Goal: Information Seeking & Learning: Compare options

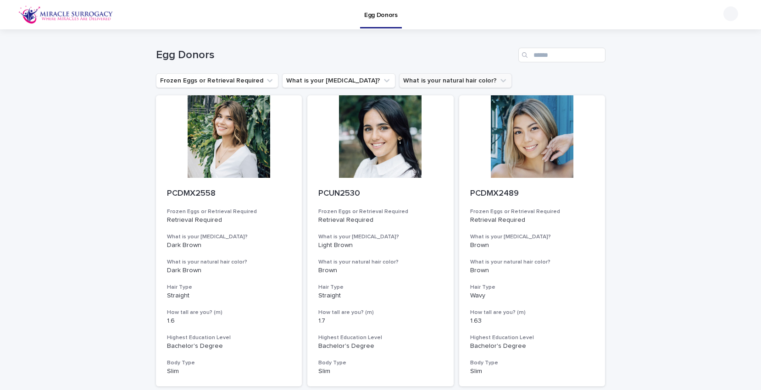
click at [426, 85] on button "What is your natural hair color?" at bounding box center [455, 80] width 113 height 15
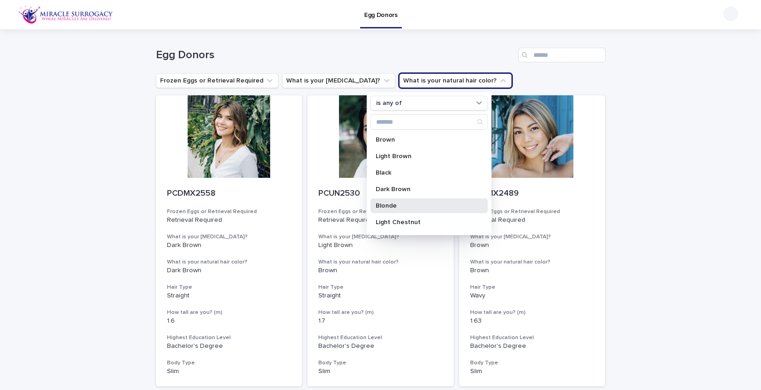
click at [402, 209] on p "Blonde" at bounding box center [424, 206] width 97 height 6
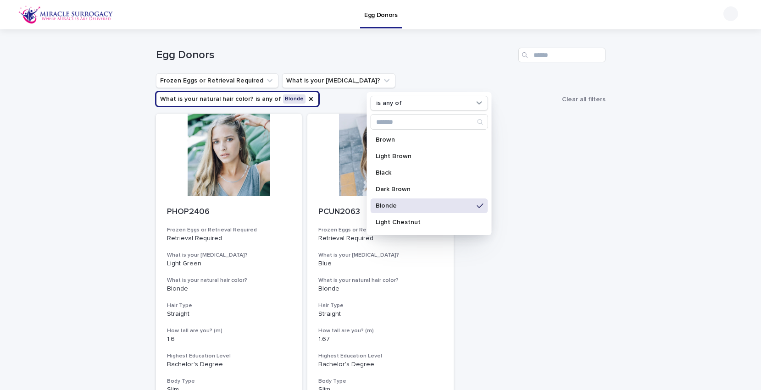
click at [470, 205] on p "Blonde" at bounding box center [424, 206] width 97 height 6
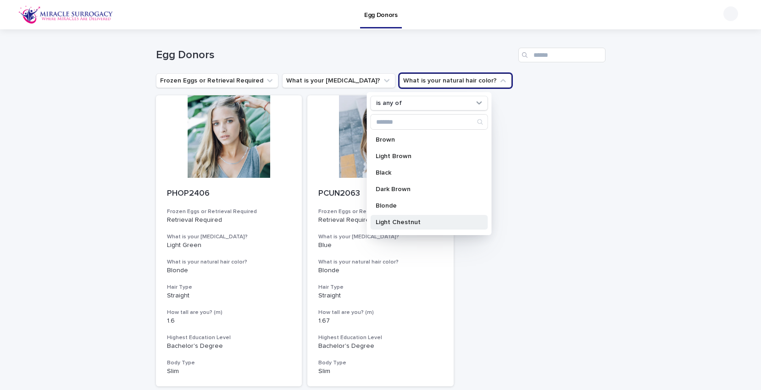
click at [434, 220] on p "Light Chestnut" at bounding box center [424, 222] width 97 height 6
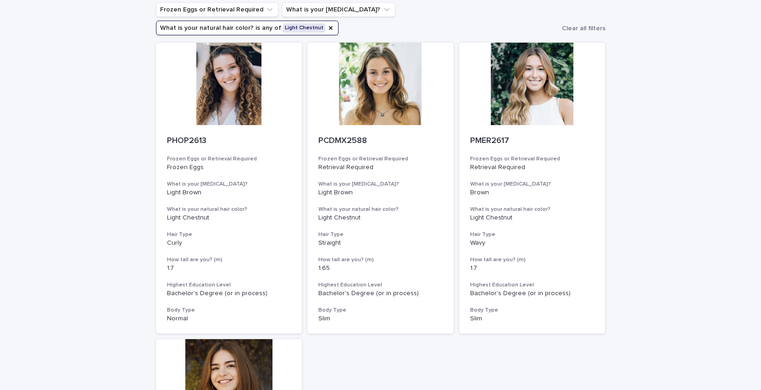
scroll to position [70, 0]
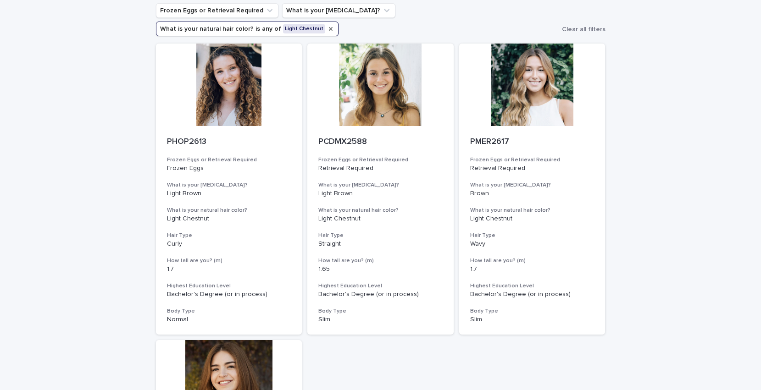
click at [333, 27] on icon "What is your natural hair color?" at bounding box center [331, 29] width 4 height 4
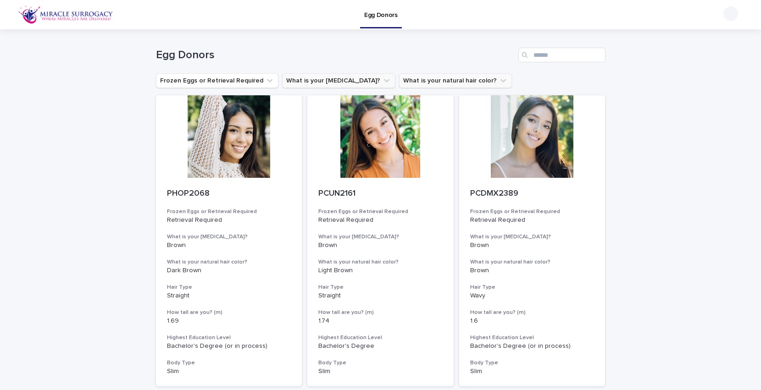
click at [341, 86] on button "What is your [MEDICAL_DATA]?" at bounding box center [338, 80] width 113 height 15
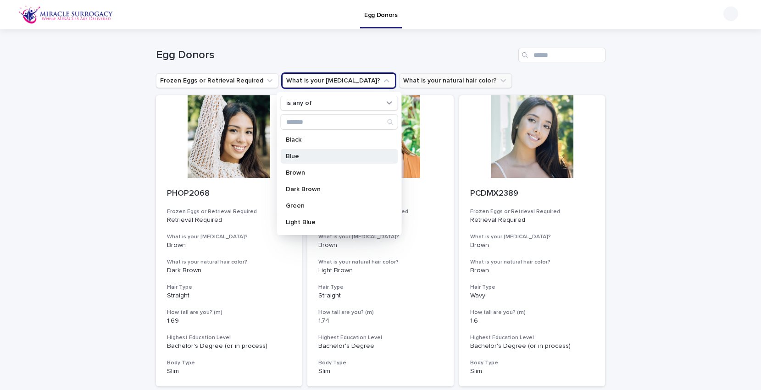
click at [311, 160] on div "Blue" at bounding box center [338, 156] width 117 height 15
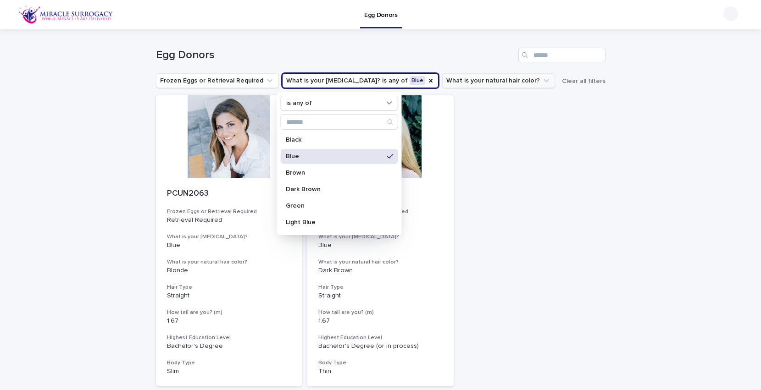
click at [539, 171] on div "PCUN2063 Frozen Eggs or Retrieval Required Retrieval Required What is your [MED…" at bounding box center [381, 240] width 450 height 291
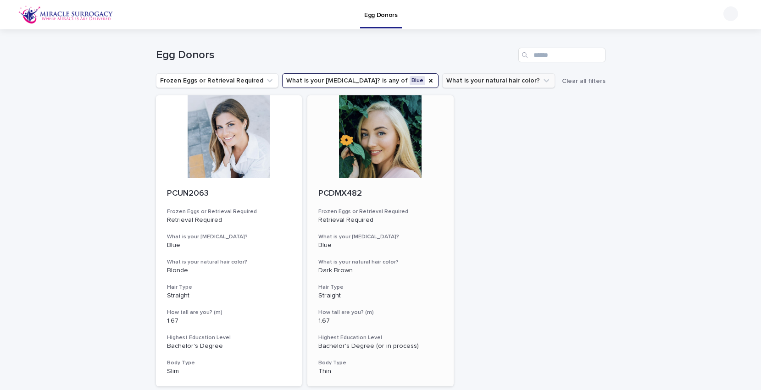
click at [401, 150] on div at bounding box center [380, 136] width 146 height 83
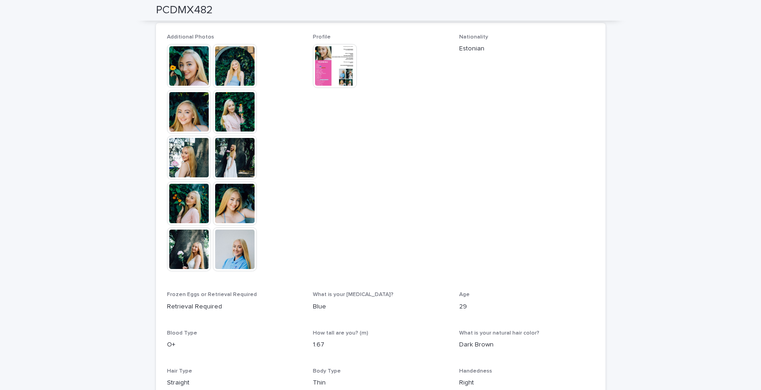
scroll to position [226, 0]
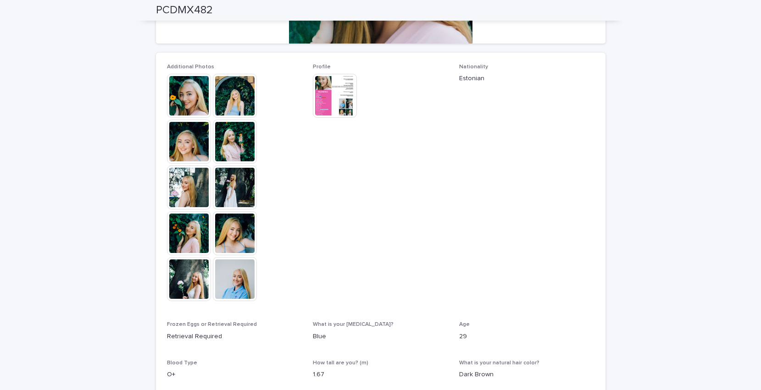
click at [343, 108] on img at bounding box center [335, 96] width 44 height 44
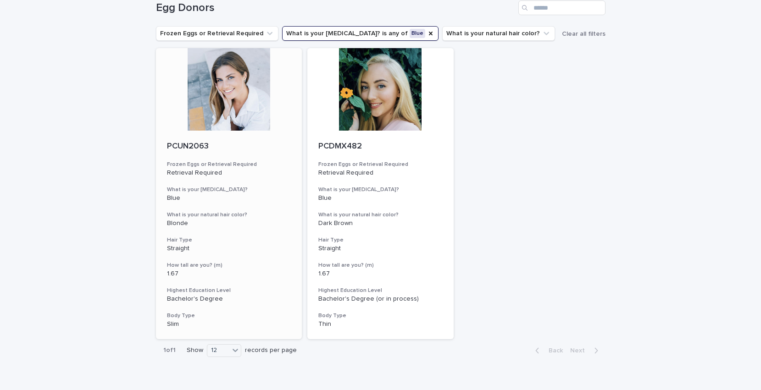
scroll to position [36, 0]
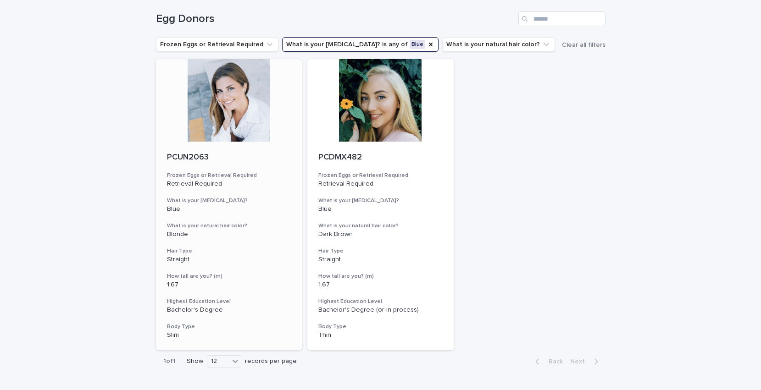
click at [255, 134] on div at bounding box center [229, 100] width 146 height 83
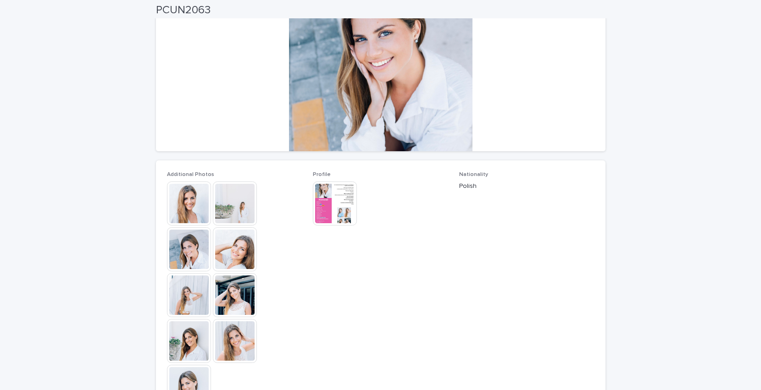
scroll to position [120, 0]
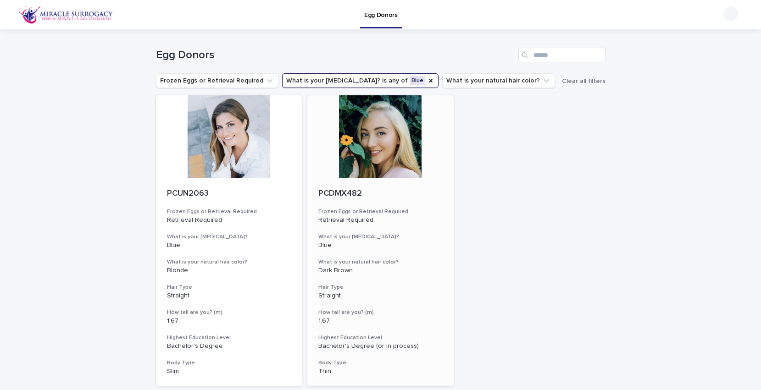
click at [375, 119] on div at bounding box center [380, 136] width 146 height 83
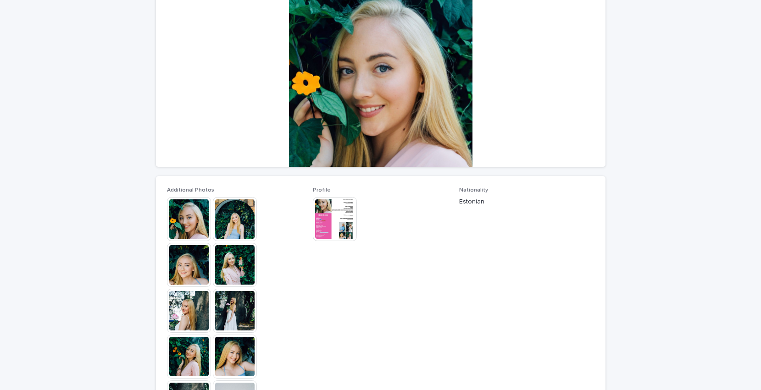
scroll to position [193, 0]
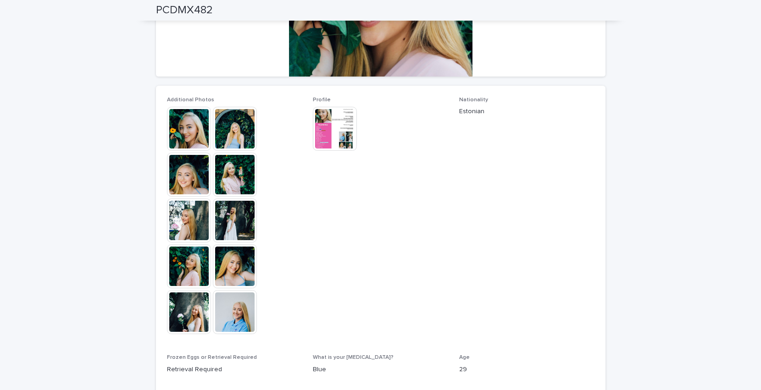
click at [186, 127] on img at bounding box center [189, 129] width 44 height 44
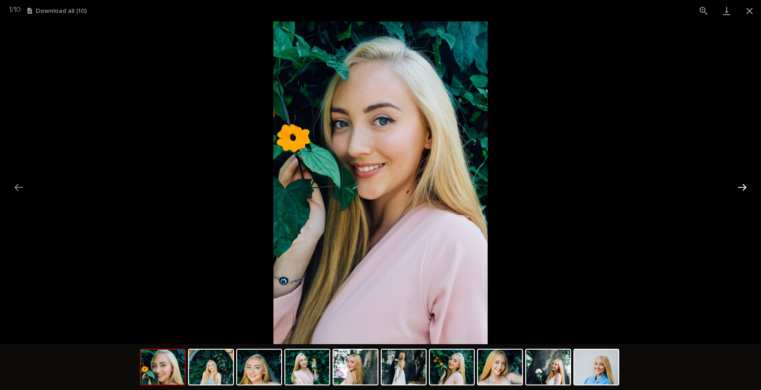
click at [741, 191] on button "Next slide" at bounding box center [742, 187] width 19 height 18
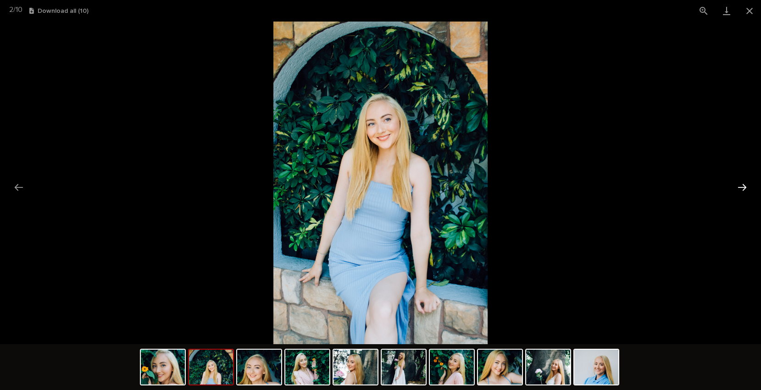
click at [741, 191] on button "Next slide" at bounding box center [742, 187] width 19 height 18
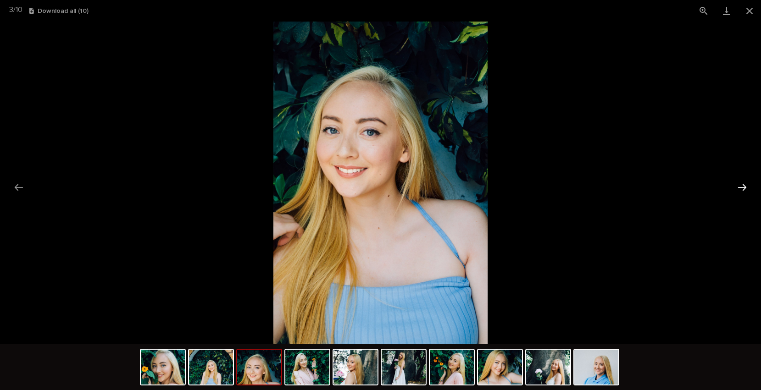
click at [741, 191] on button "Next slide" at bounding box center [742, 187] width 19 height 18
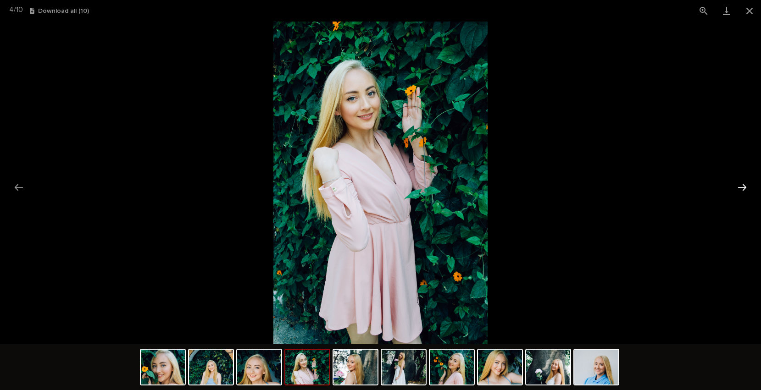
click at [741, 191] on button "Next slide" at bounding box center [742, 187] width 19 height 18
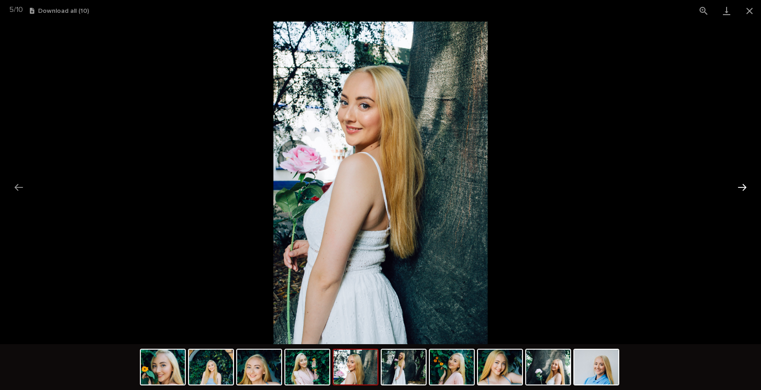
click at [741, 191] on button "Next slide" at bounding box center [742, 187] width 19 height 18
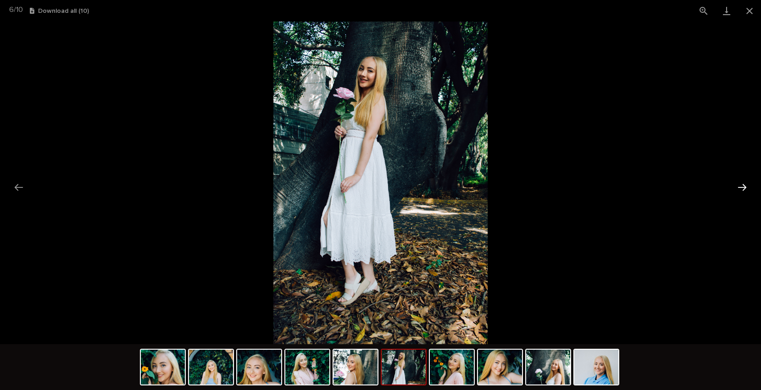
click at [741, 191] on button "Next slide" at bounding box center [742, 187] width 19 height 18
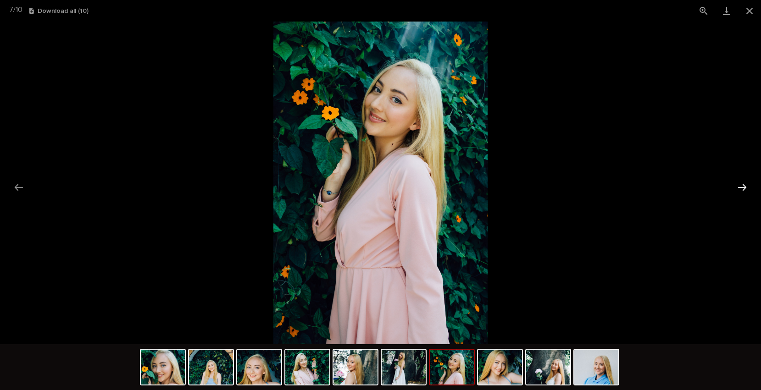
click at [741, 191] on button "Next slide" at bounding box center [742, 187] width 19 height 18
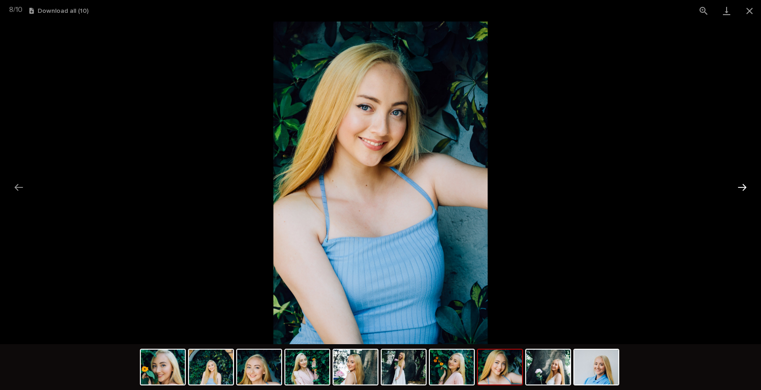
click at [741, 191] on button "Next slide" at bounding box center [742, 187] width 19 height 18
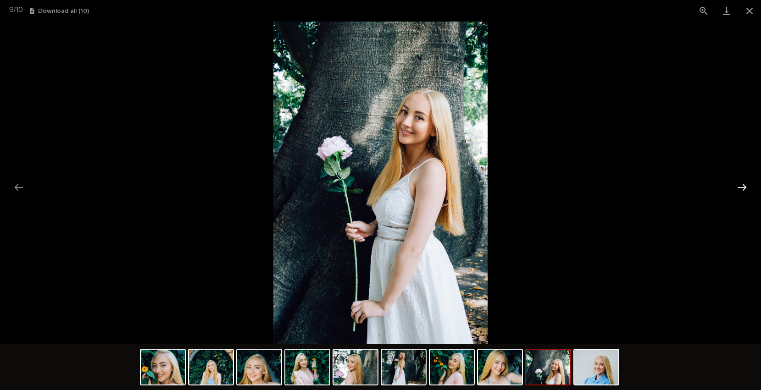
click at [741, 191] on button "Next slide" at bounding box center [742, 187] width 19 height 18
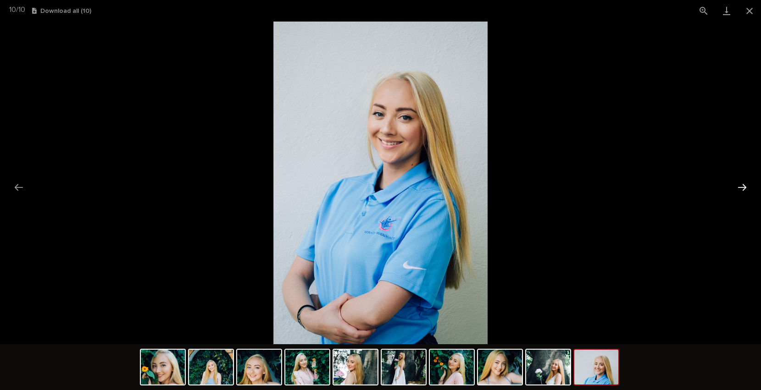
click at [741, 191] on button "Next slide" at bounding box center [742, 187] width 19 height 18
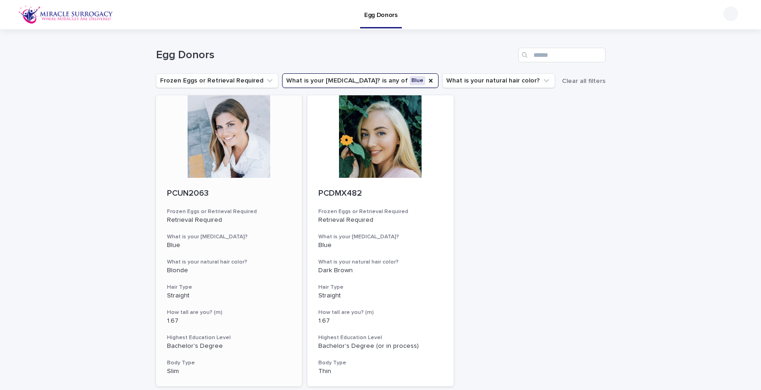
click at [229, 149] on div at bounding box center [229, 136] width 146 height 83
click at [427, 78] on icon "What is your eye color?" at bounding box center [430, 80] width 7 height 7
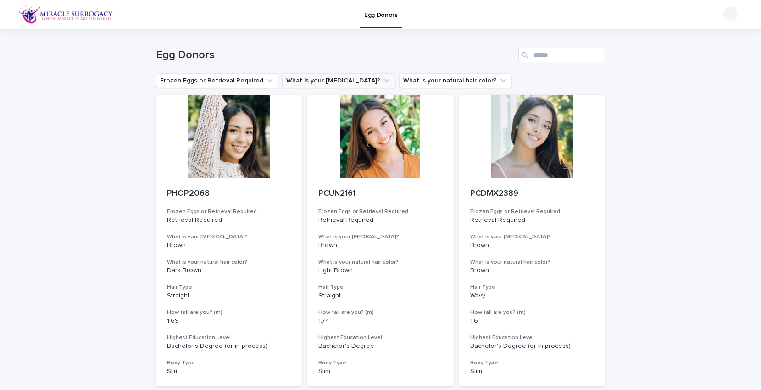
click at [382, 84] on icon "What is your eye color?" at bounding box center [386, 80] width 9 height 9
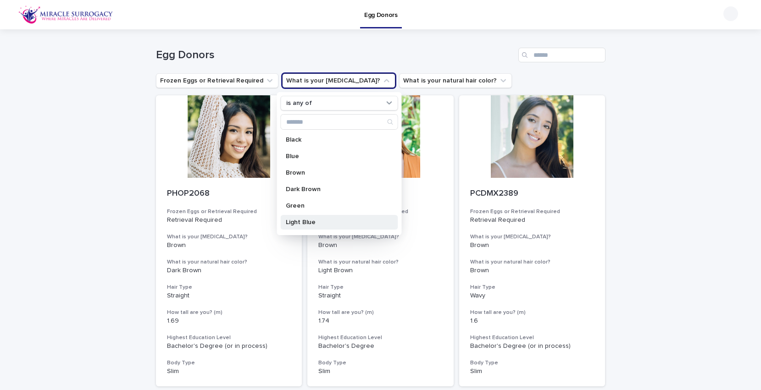
click at [332, 218] on div "Light Blue" at bounding box center [338, 222] width 117 height 15
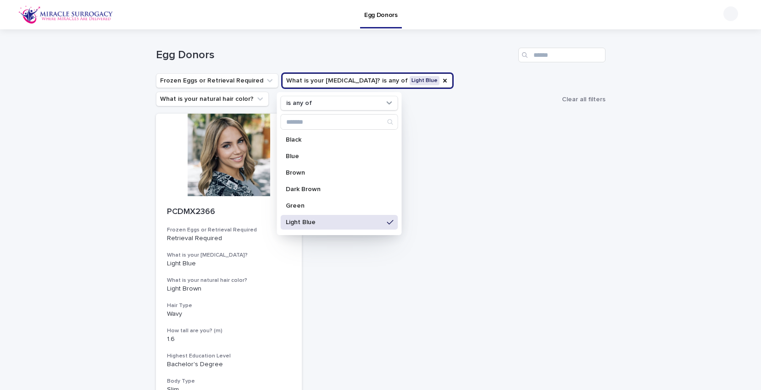
click at [348, 218] on div "Light Blue" at bounding box center [338, 222] width 117 height 15
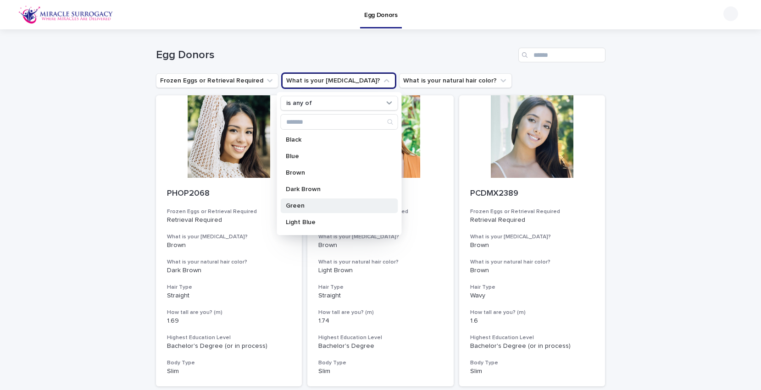
click at [343, 211] on div "Green" at bounding box center [338, 206] width 117 height 15
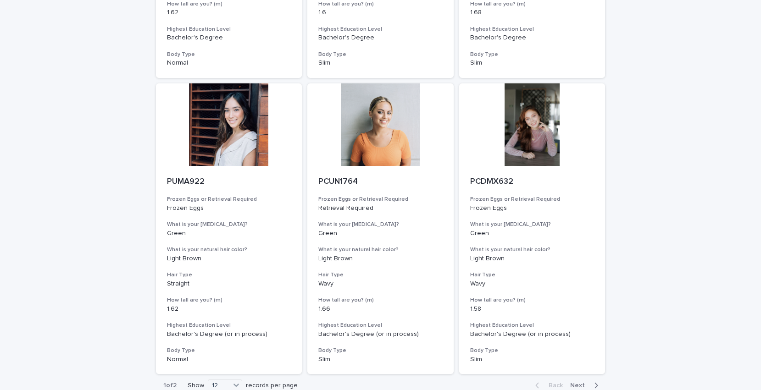
scroll to position [981, 0]
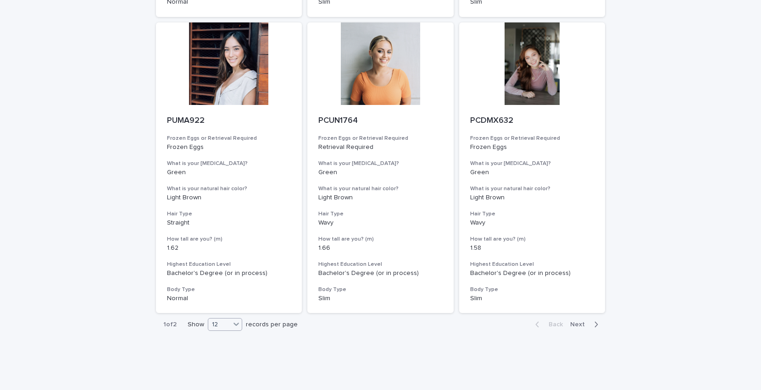
click at [235, 323] on icon at bounding box center [237, 324] width 6 height 3
click at [235, 337] on div "36" at bounding box center [225, 341] width 33 height 11
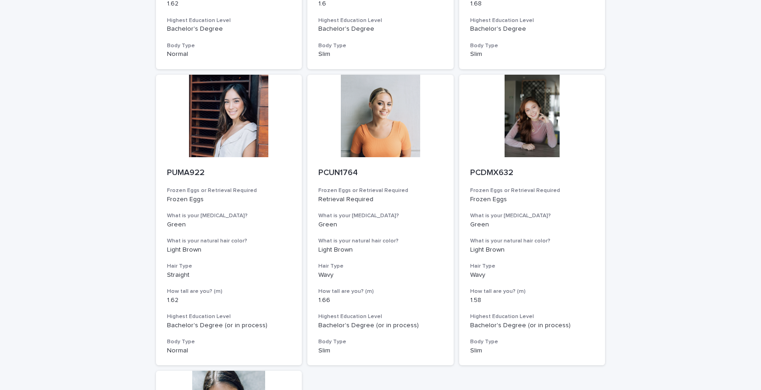
scroll to position [930, 0]
click at [407, 125] on div at bounding box center [380, 115] width 146 height 83
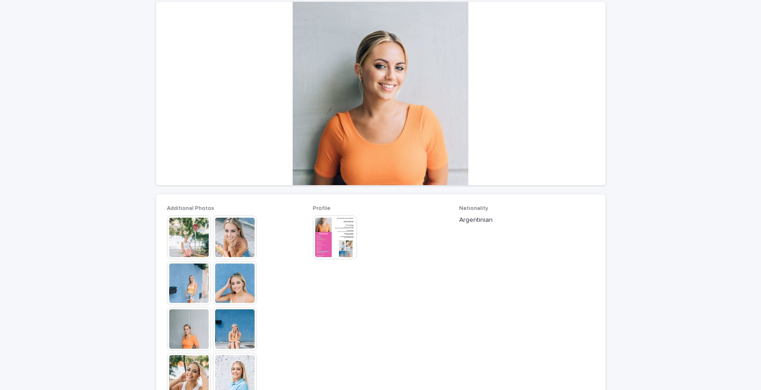
scroll to position [85, 0]
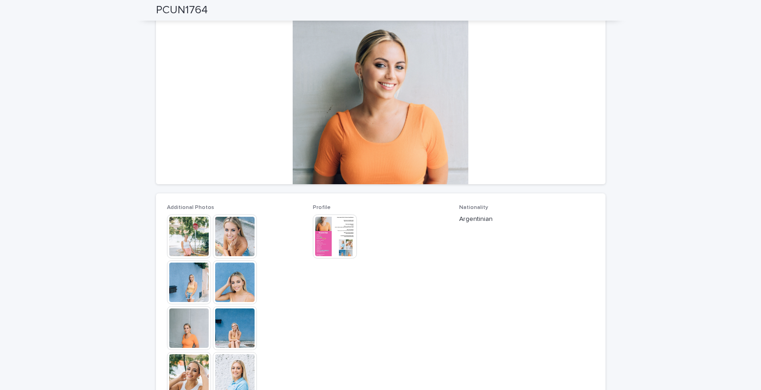
click at [338, 233] on img at bounding box center [335, 237] width 44 height 44
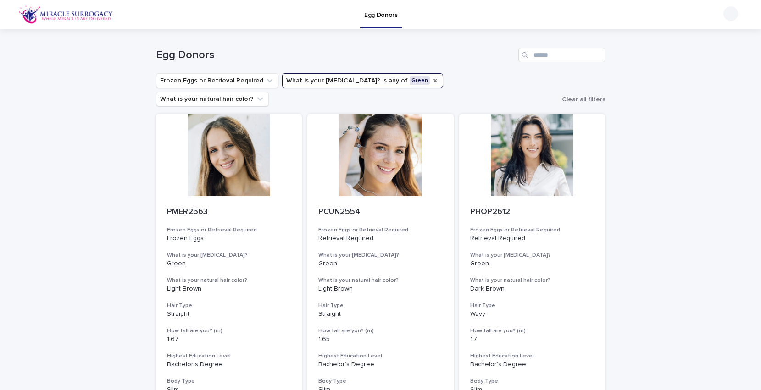
click at [434, 80] on icon "What is your eye color?" at bounding box center [436, 81] width 4 height 4
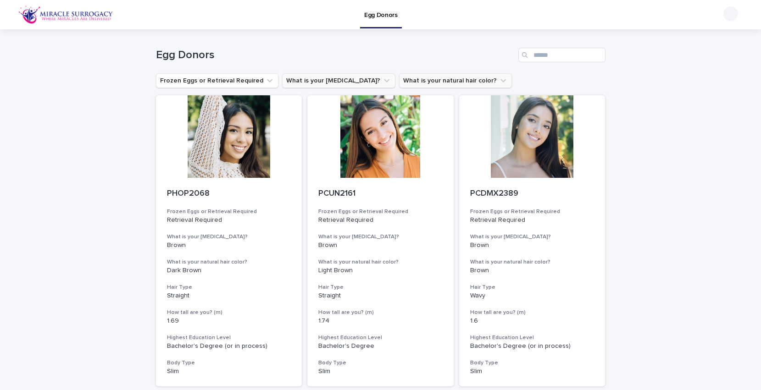
click at [399, 78] on button "What is your natural hair color?" at bounding box center [455, 80] width 113 height 15
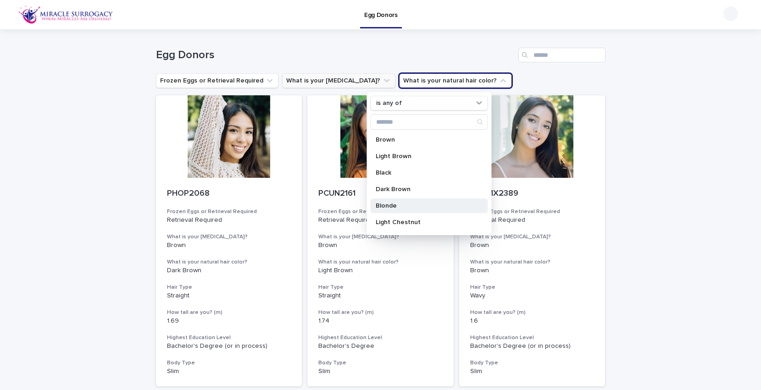
click at [409, 203] on p "Blonde" at bounding box center [424, 206] width 97 height 6
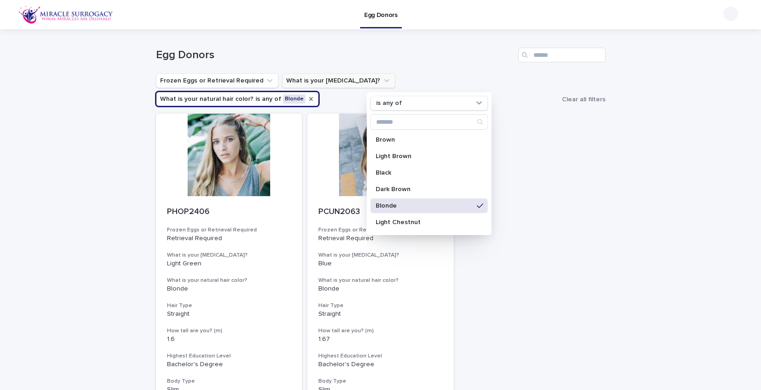
click at [313, 97] on icon "What is your natural hair color?" at bounding box center [311, 99] width 4 height 4
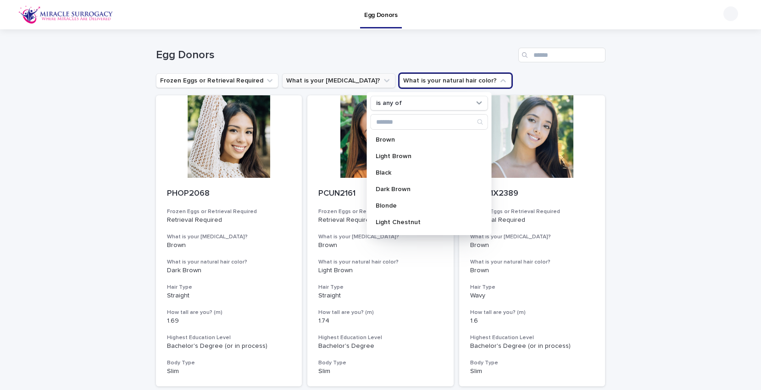
click at [382, 84] on icon "What is your eye color?" at bounding box center [386, 80] width 9 height 9
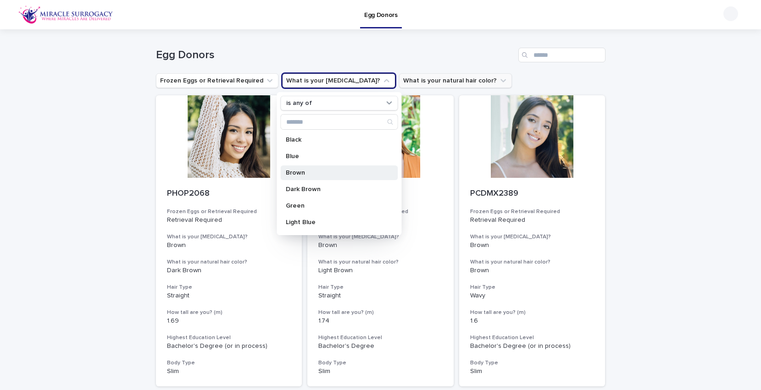
scroll to position [213, 0]
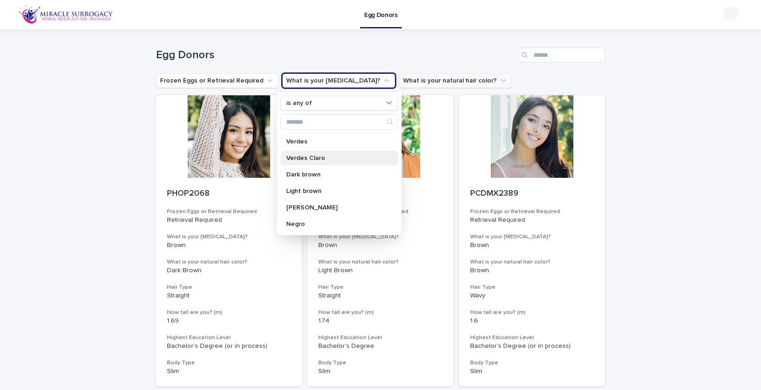
click at [346, 162] on div "Verdes Claro" at bounding box center [338, 158] width 117 height 15
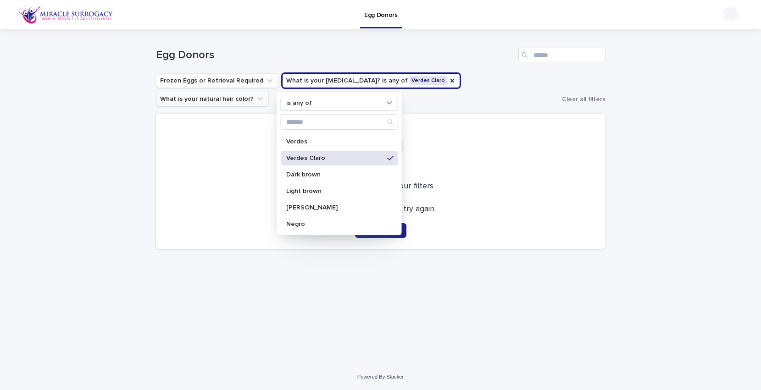
click at [346, 162] on div "Verdes Claro" at bounding box center [338, 158] width 117 height 15
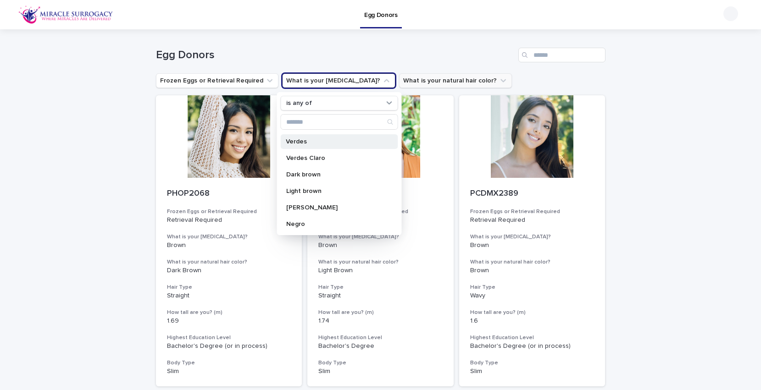
click at [344, 145] on div "Verdes" at bounding box center [338, 141] width 117 height 15
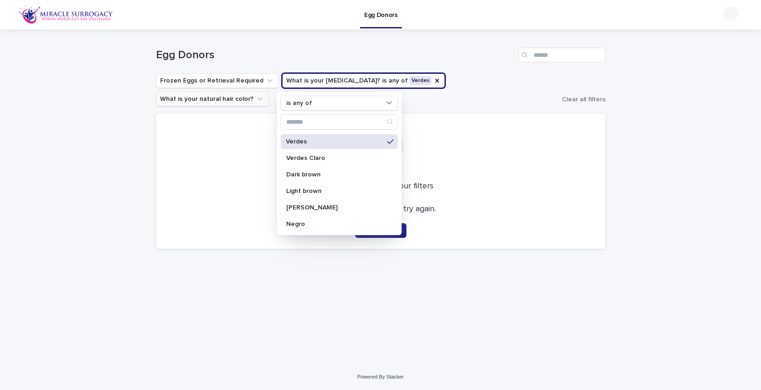
click at [344, 145] on div "Verdes" at bounding box center [338, 141] width 117 height 15
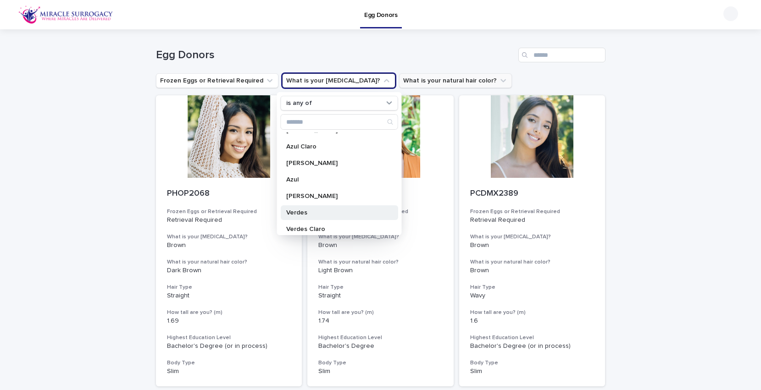
scroll to position [135, 0]
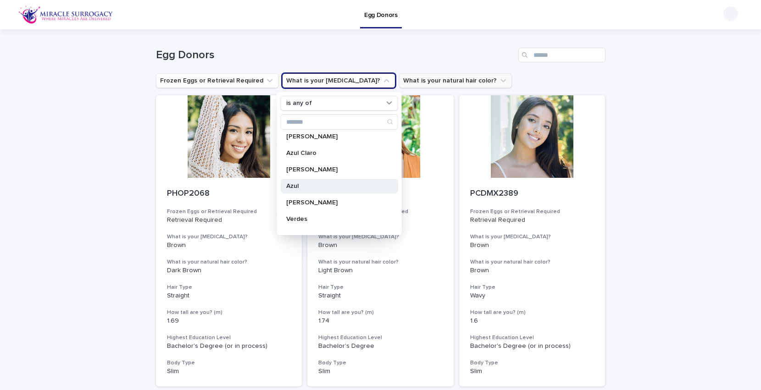
click at [339, 182] on div "Azul" at bounding box center [338, 186] width 117 height 15
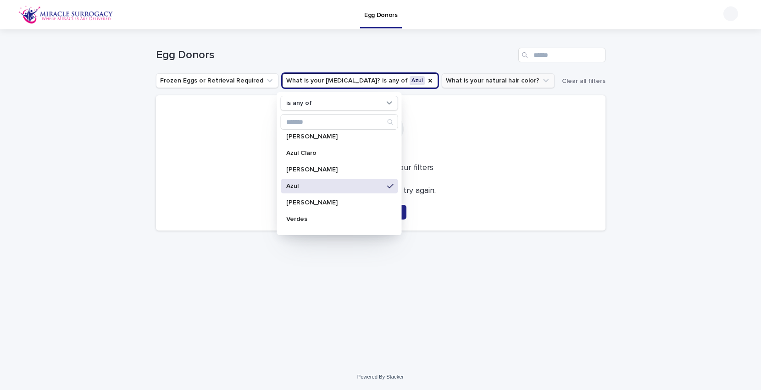
click at [339, 182] on div "Azul" at bounding box center [338, 186] width 117 height 15
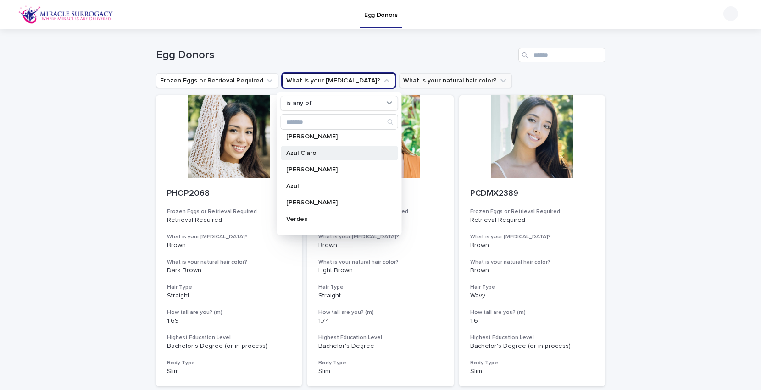
click at [336, 154] on p "Azul Claro" at bounding box center [334, 153] width 97 height 6
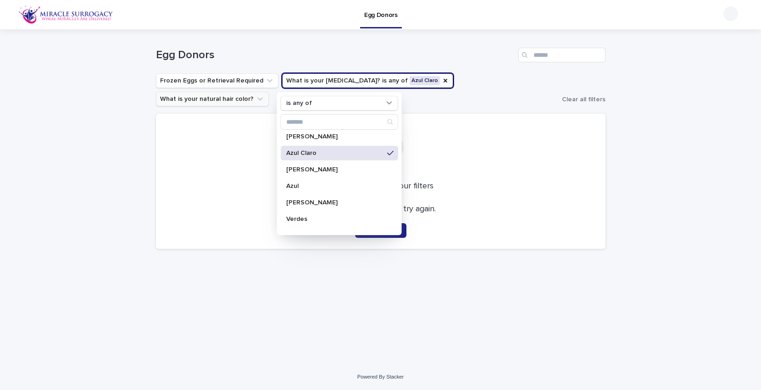
click at [336, 154] on p "Azul Claro" at bounding box center [334, 153] width 97 height 6
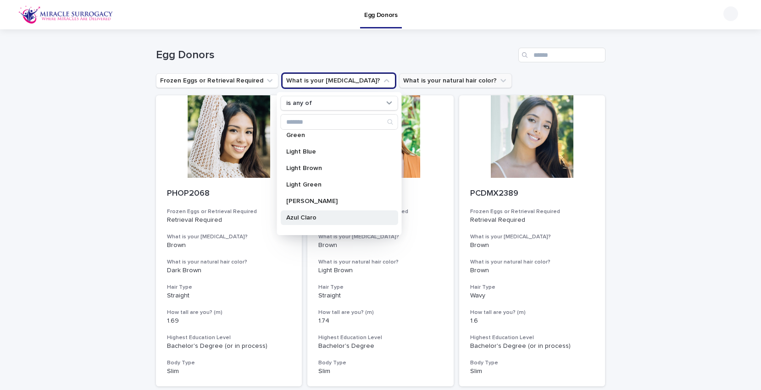
scroll to position [68, 0]
click at [329, 187] on p "Light Green" at bounding box center [334, 187] width 97 height 6
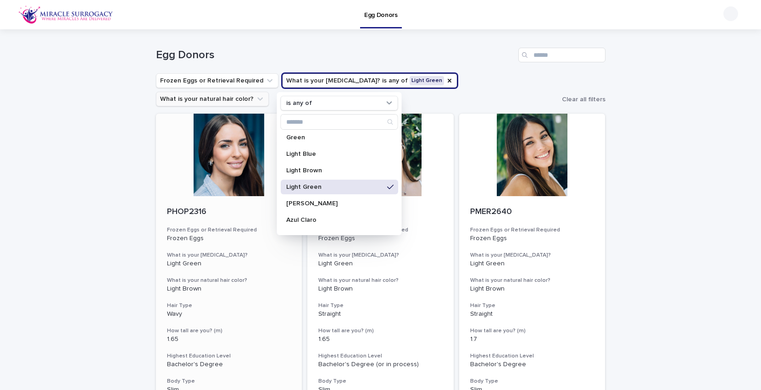
click at [162, 196] on div "PHOP2316 Frozen Eggs or Retrieval Required Frozen Eggs What is your [MEDICAL_DA…" at bounding box center [229, 300] width 146 height 209
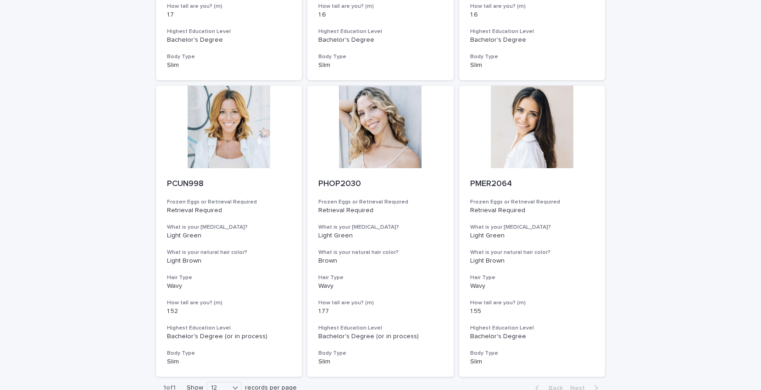
scroll to position [685, 0]
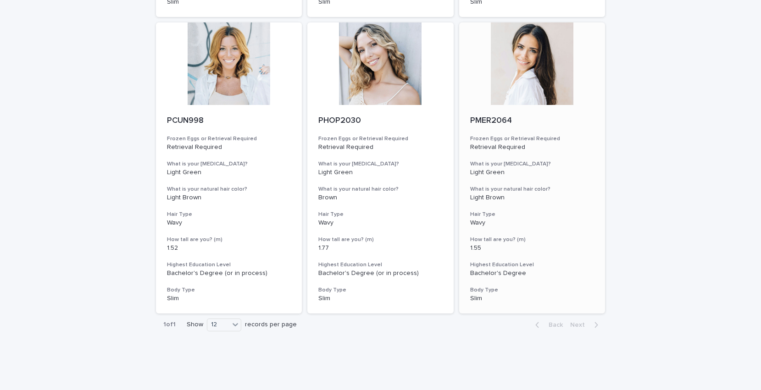
click at [530, 54] on div at bounding box center [532, 63] width 146 height 83
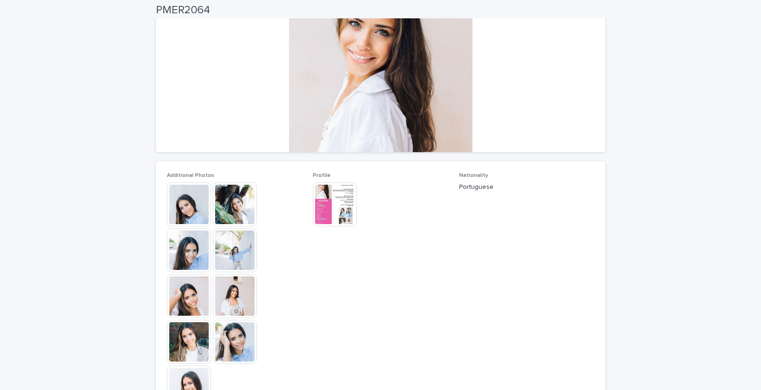
scroll to position [119, 0]
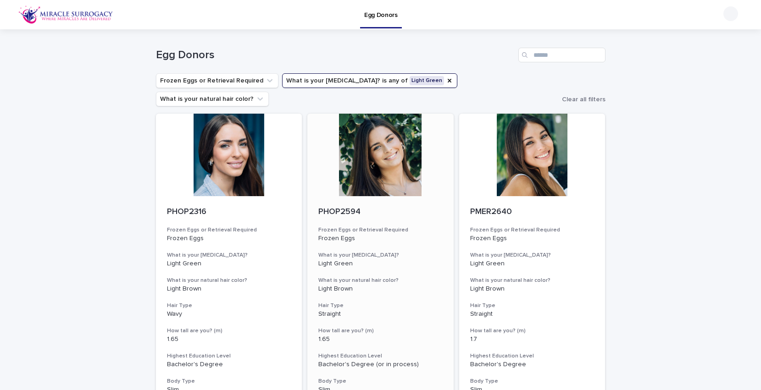
scroll to position [39, 0]
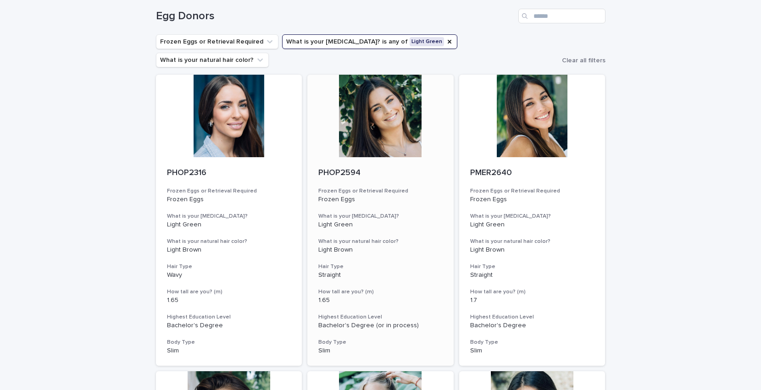
click at [353, 137] on div at bounding box center [380, 116] width 146 height 83
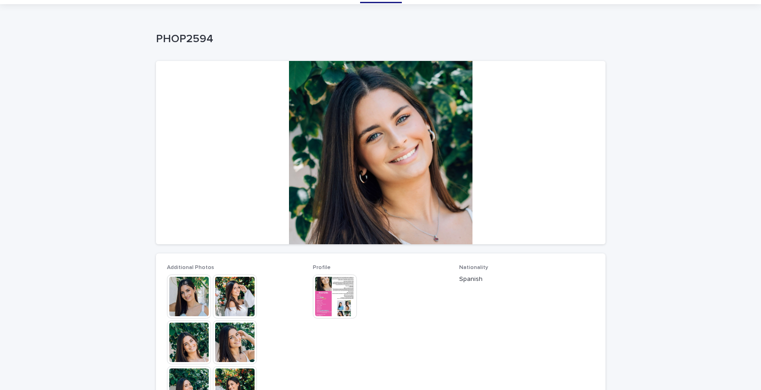
scroll to position [53, 0]
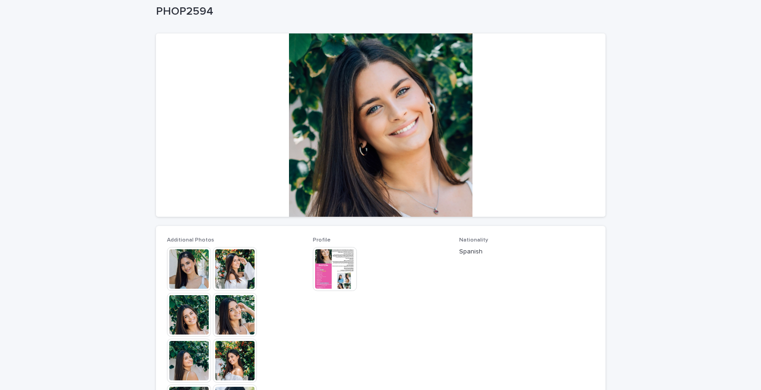
click at [191, 272] on img at bounding box center [189, 269] width 44 height 44
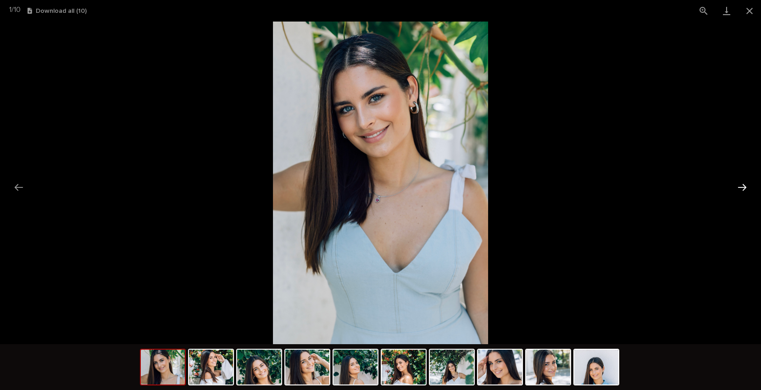
click at [747, 189] on button "Next slide" at bounding box center [742, 187] width 19 height 18
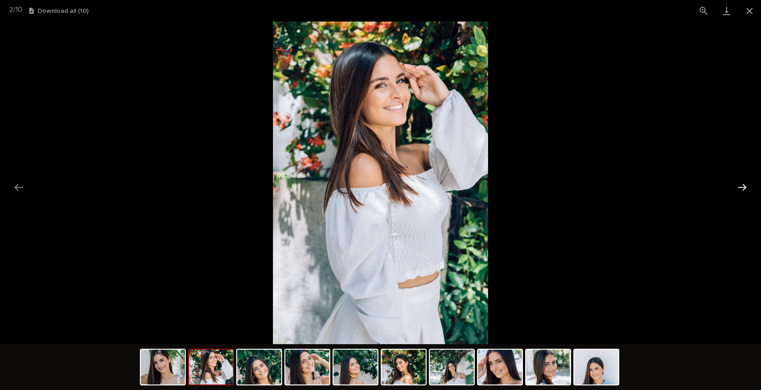
click at [747, 189] on button "Next slide" at bounding box center [742, 187] width 19 height 18
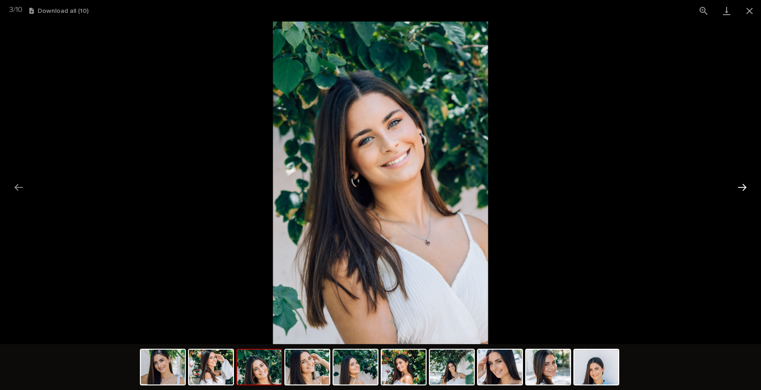
click at [747, 189] on button "Next slide" at bounding box center [742, 187] width 19 height 18
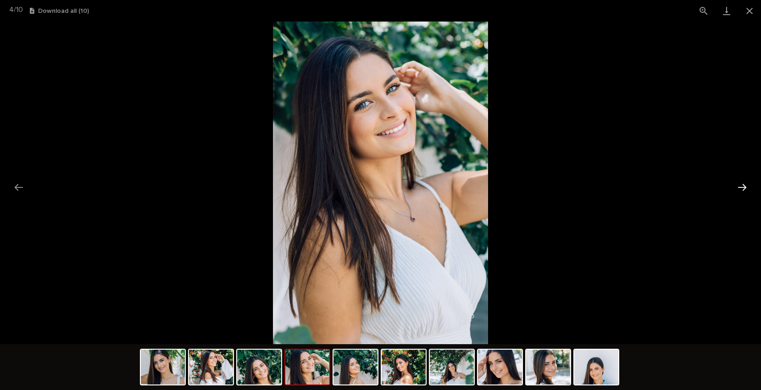
click at [747, 189] on button "Next slide" at bounding box center [742, 187] width 19 height 18
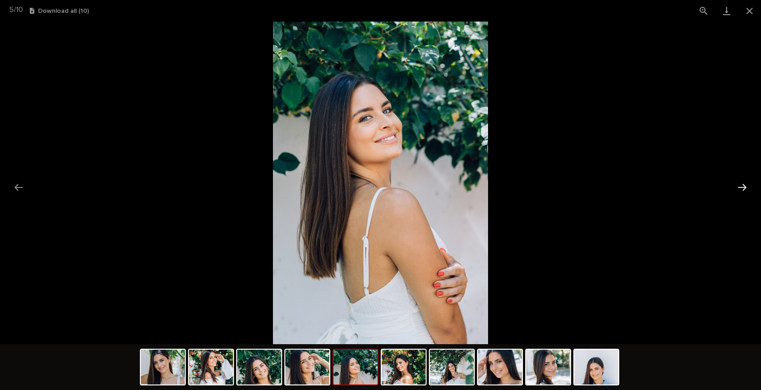
click at [747, 189] on button "Next slide" at bounding box center [742, 187] width 19 height 18
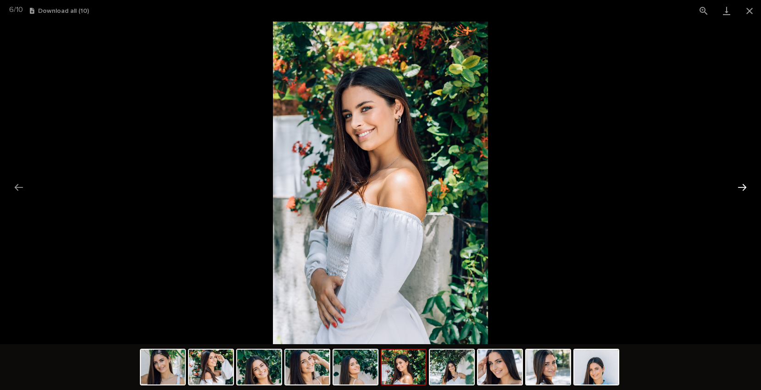
click at [747, 189] on button "Next slide" at bounding box center [742, 187] width 19 height 18
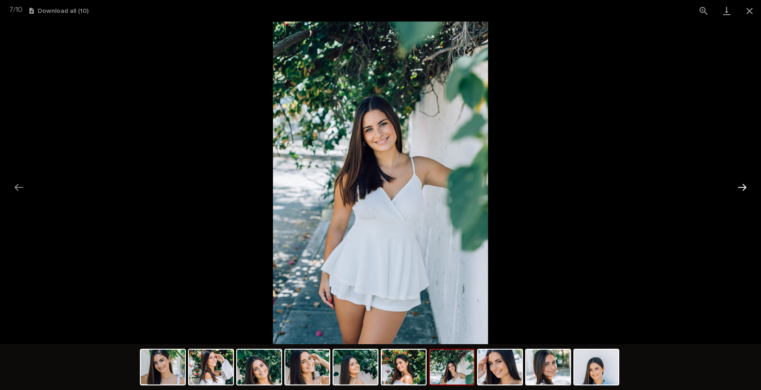
click at [747, 189] on button "Next slide" at bounding box center [742, 187] width 19 height 18
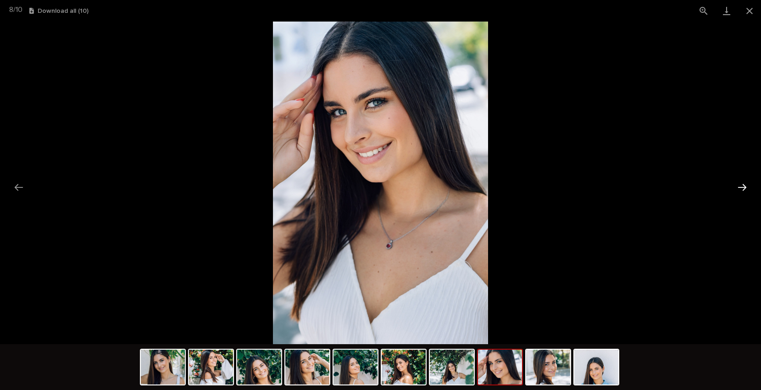
click at [747, 189] on button "Next slide" at bounding box center [742, 187] width 19 height 18
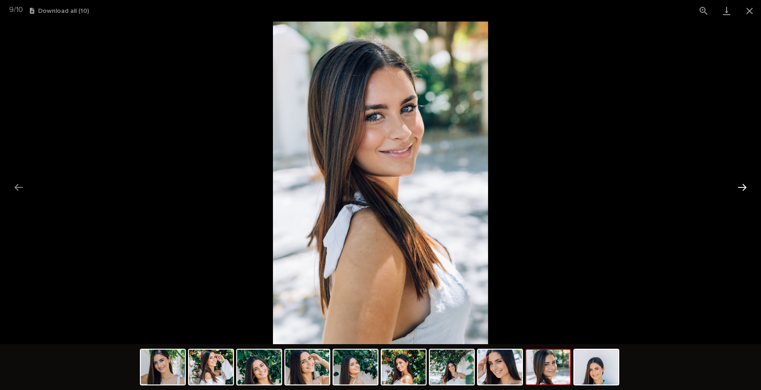
click at [747, 189] on button "Next slide" at bounding box center [742, 187] width 19 height 18
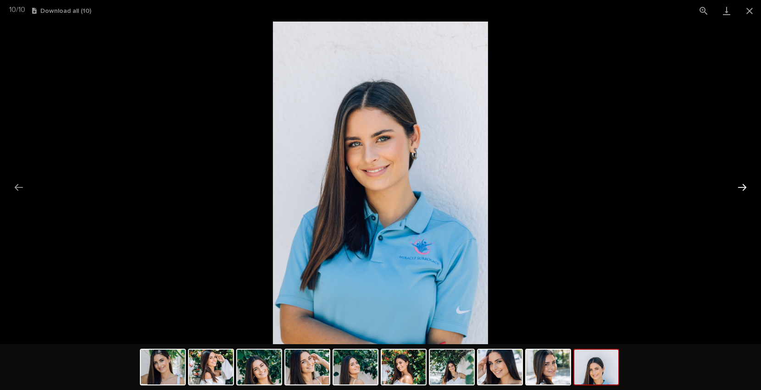
click at [747, 189] on button "Next slide" at bounding box center [742, 187] width 19 height 18
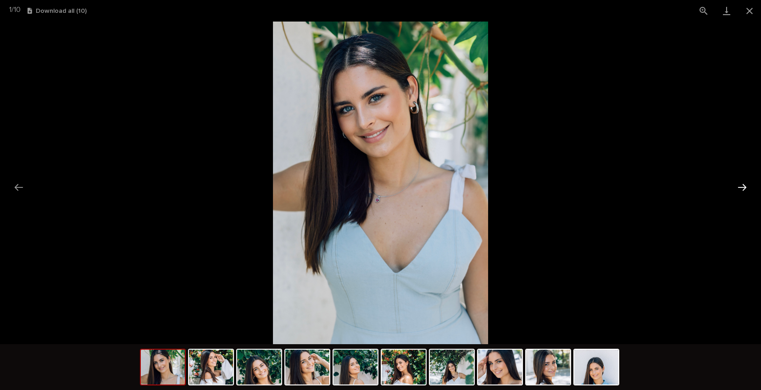
click at [747, 189] on button "Next slide" at bounding box center [742, 187] width 19 height 18
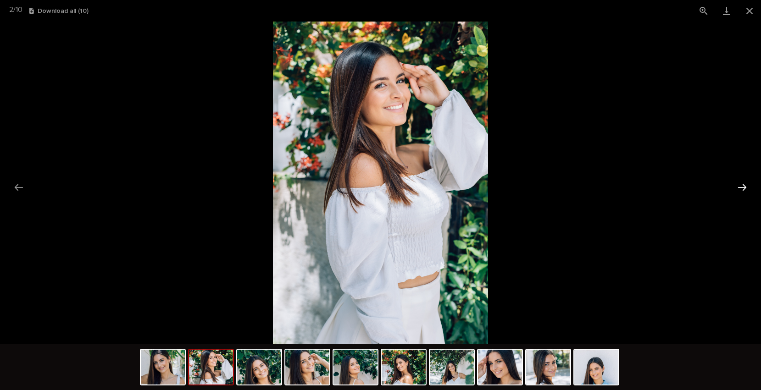
click at [747, 189] on button "Next slide" at bounding box center [742, 187] width 19 height 18
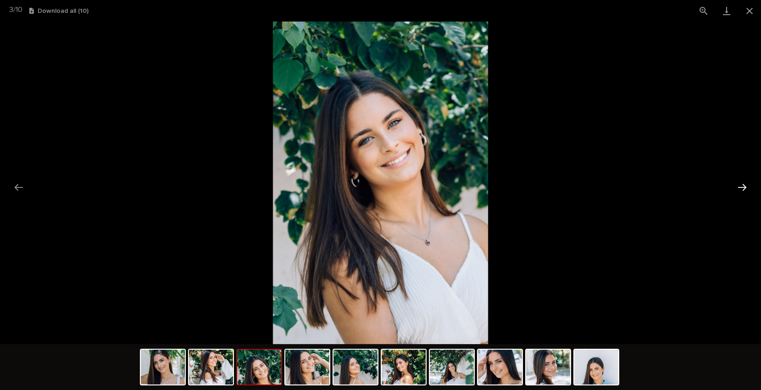
click at [747, 189] on button "Next slide" at bounding box center [742, 187] width 19 height 18
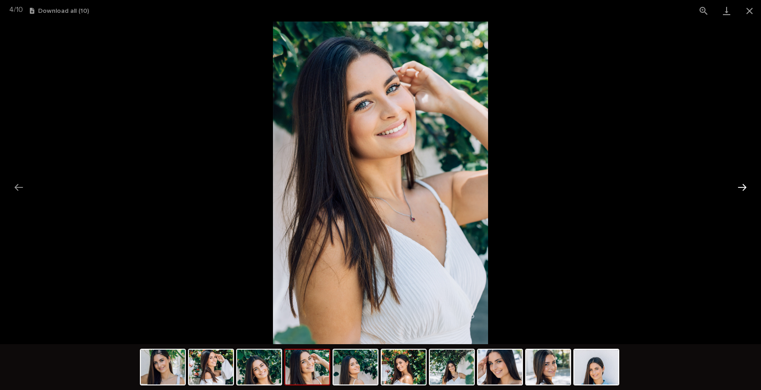
click at [747, 189] on button "Next slide" at bounding box center [742, 187] width 19 height 18
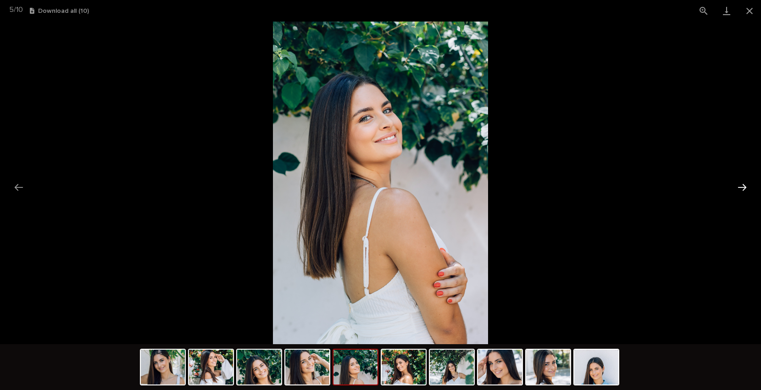
click at [747, 189] on button "Next slide" at bounding box center [742, 187] width 19 height 18
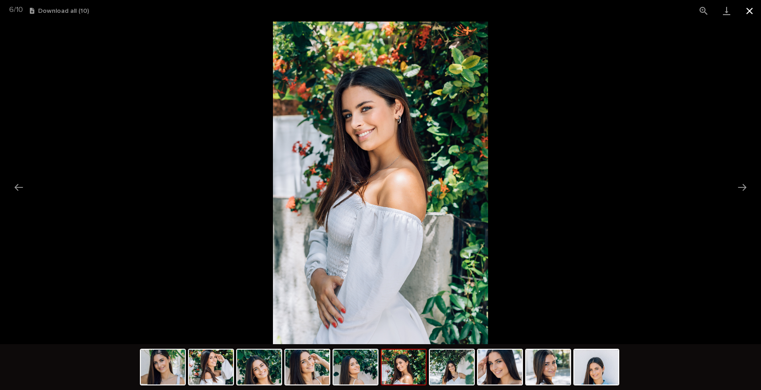
click at [748, 10] on button "Close gallery" at bounding box center [749, 11] width 23 height 22
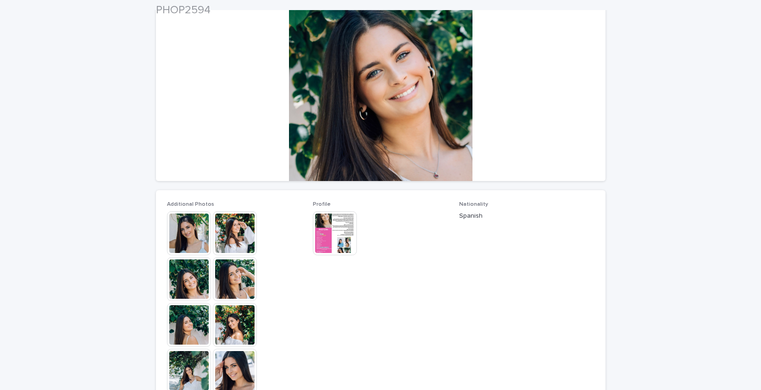
scroll to position [89, 0]
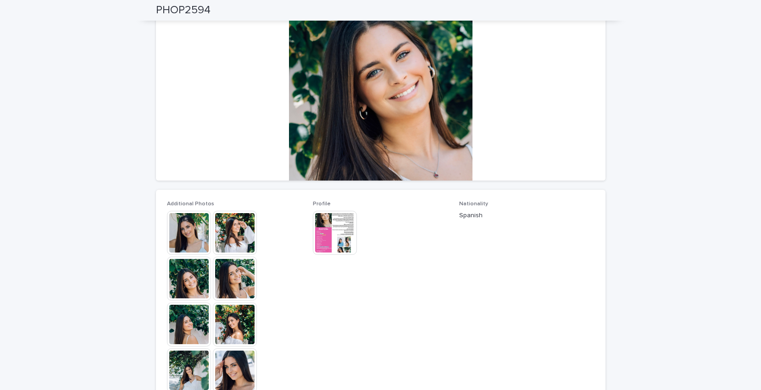
click at [335, 235] on img at bounding box center [335, 233] width 44 height 44
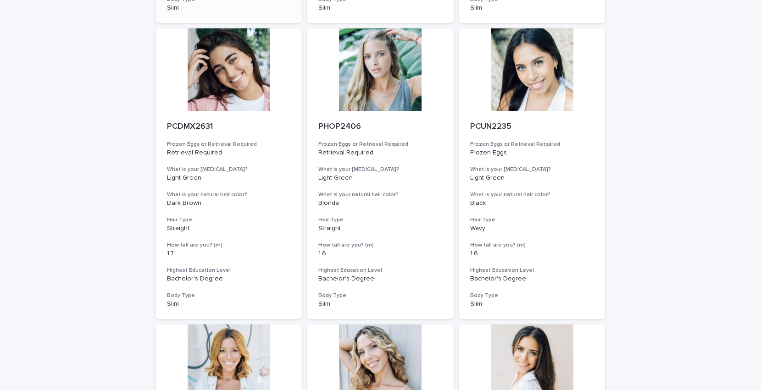
scroll to position [389, 0]
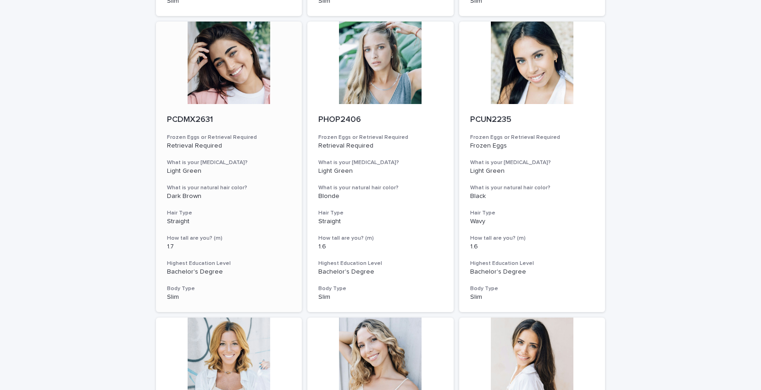
click at [235, 75] on div at bounding box center [229, 63] width 146 height 83
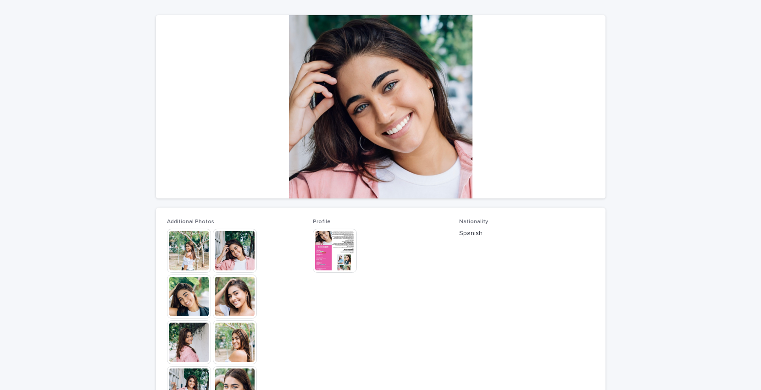
scroll to position [72, 0]
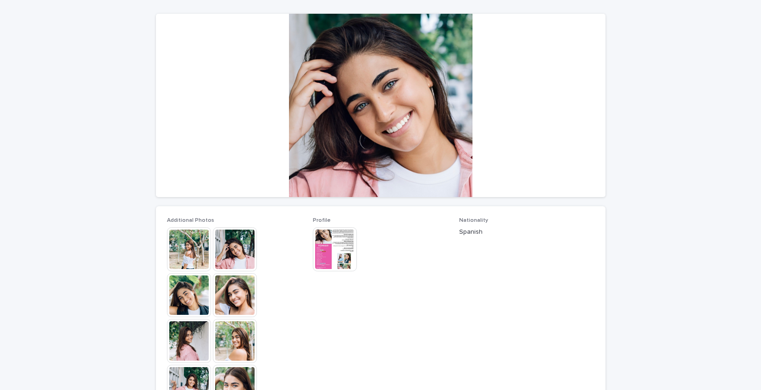
click at [197, 250] on img at bounding box center [189, 250] width 44 height 44
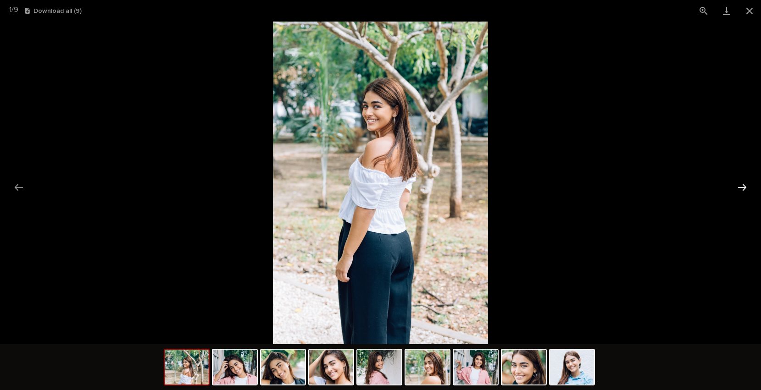
click at [746, 188] on button "Next slide" at bounding box center [742, 187] width 19 height 18
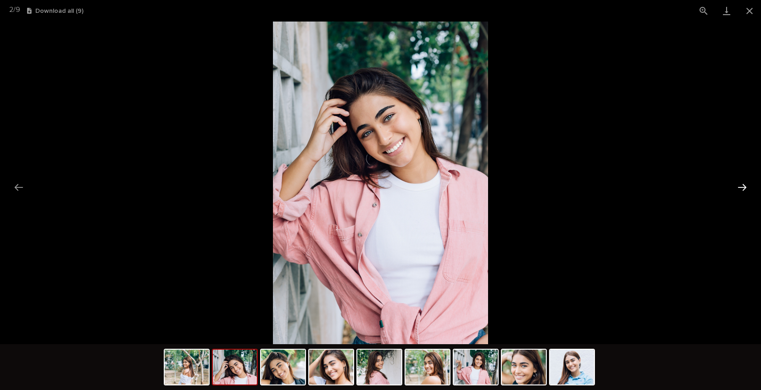
click at [746, 188] on button "Next slide" at bounding box center [742, 187] width 19 height 18
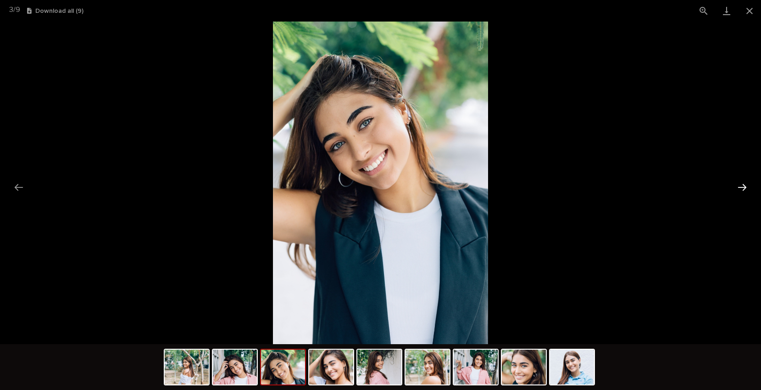
click at [746, 188] on button "Next slide" at bounding box center [742, 187] width 19 height 18
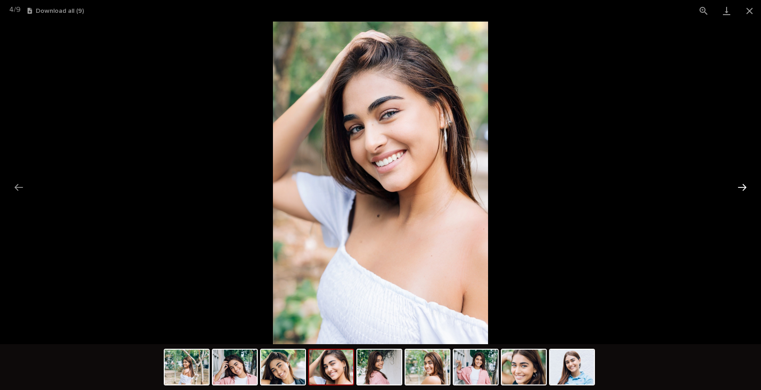
click at [746, 188] on button "Next slide" at bounding box center [742, 187] width 19 height 18
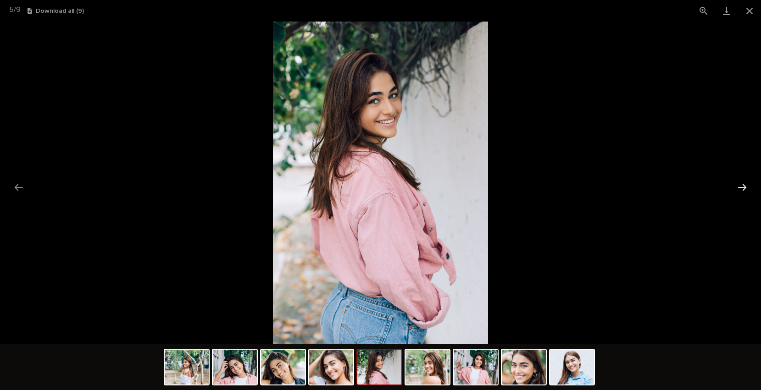
click at [746, 188] on button "Next slide" at bounding box center [742, 187] width 19 height 18
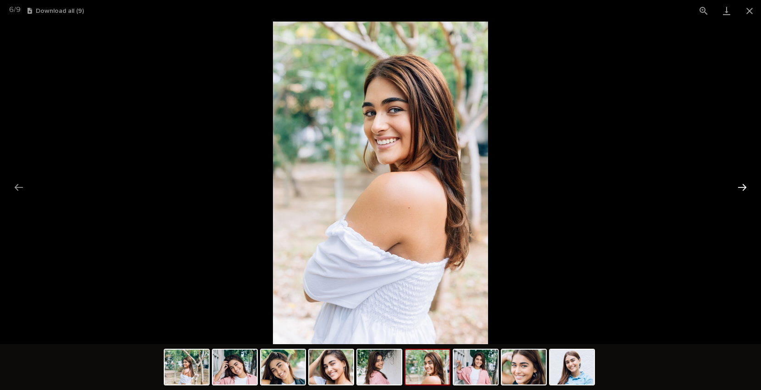
click at [746, 188] on button "Next slide" at bounding box center [742, 187] width 19 height 18
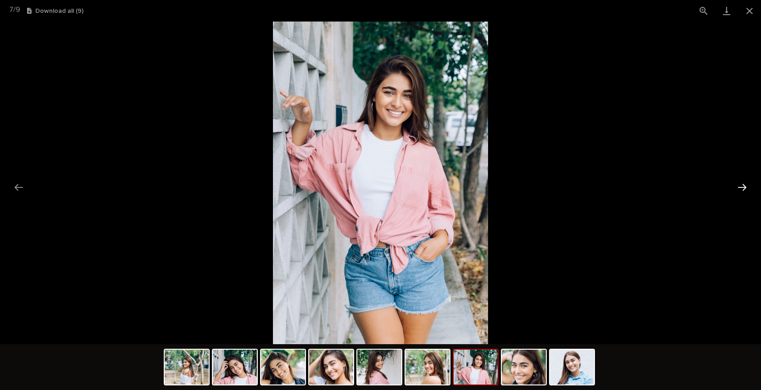
click at [746, 188] on button "Next slide" at bounding box center [742, 187] width 19 height 18
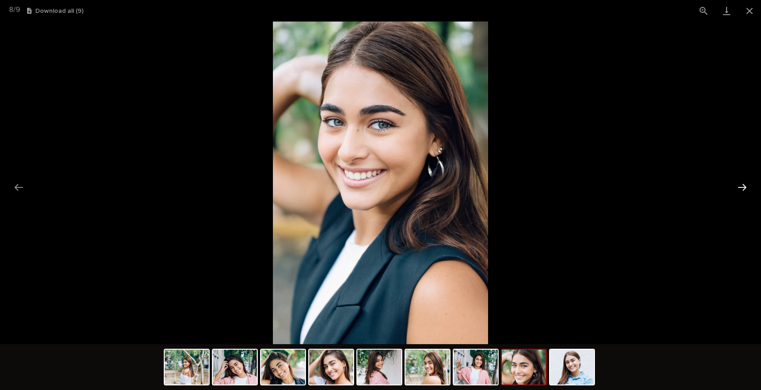
click at [746, 188] on button "Next slide" at bounding box center [742, 187] width 19 height 18
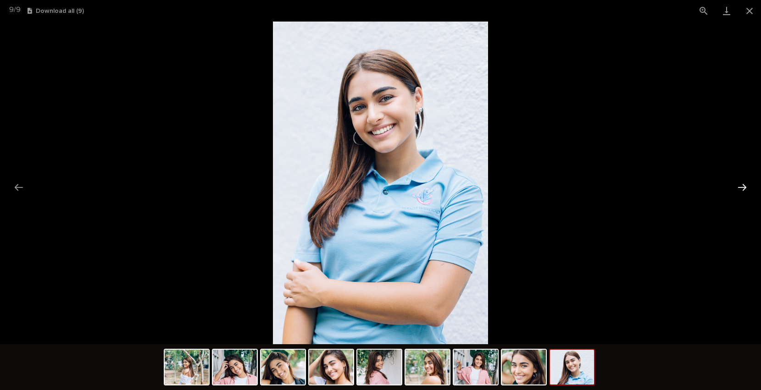
click at [746, 188] on button "Next slide" at bounding box center [742, 187] width 19 height 18
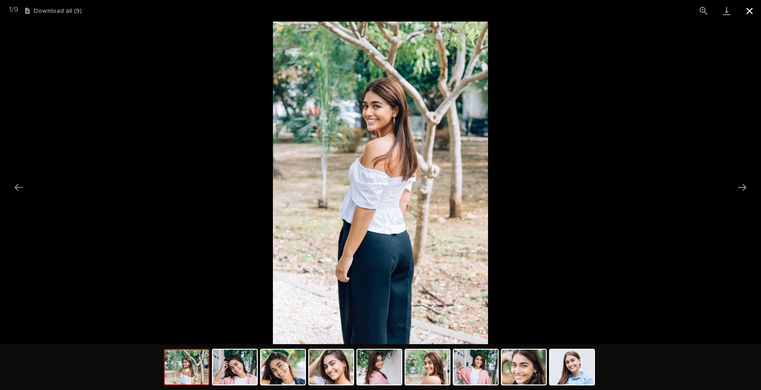
click at [749, 13] on button "Close gallery" at bounding box center [749, 11] width 23 height 22
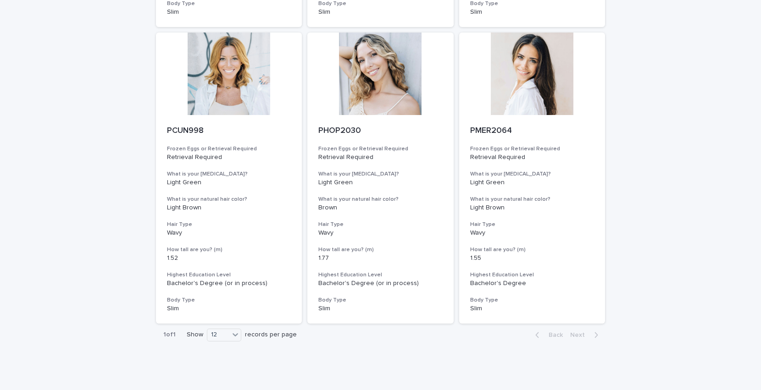
scroll to position [670, 0]
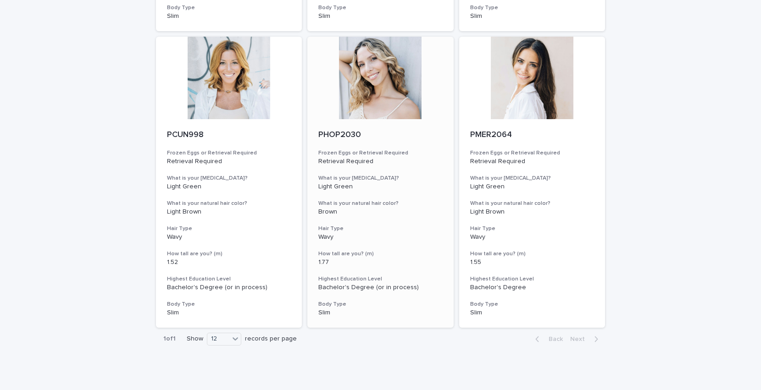
click at [362, 100] on div at bounding box center [380, 78] width 146 height 83
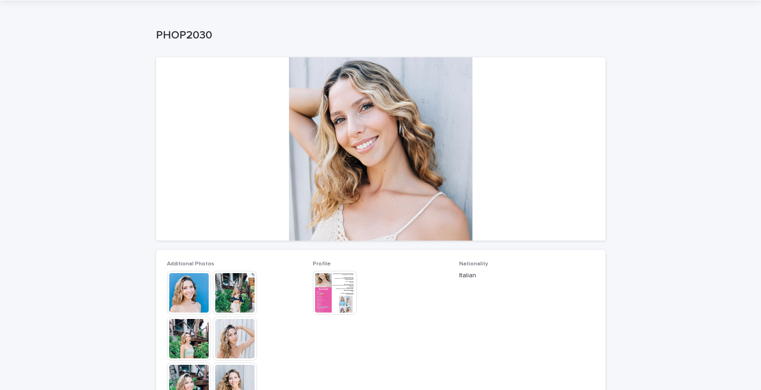
scroll to position [52, 0]
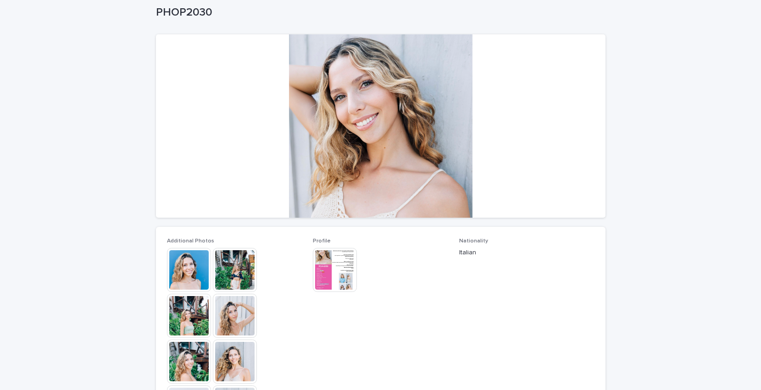
click at [202, 277] on img at bounding box center [189, 270] width 44 height 44
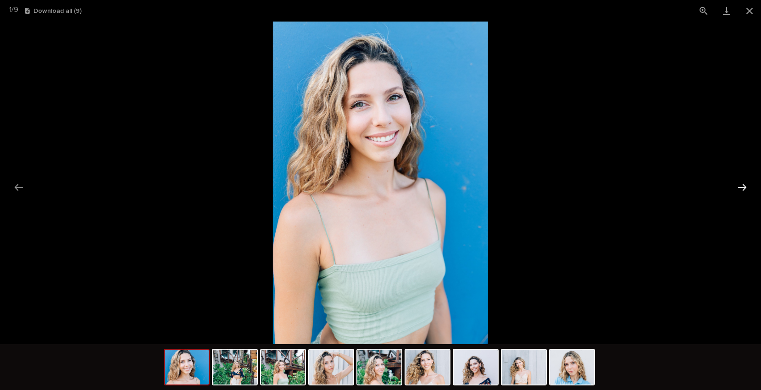
click at [742, 184] on button "Next slide" at bounding box center [742, 187] width 19 height 18
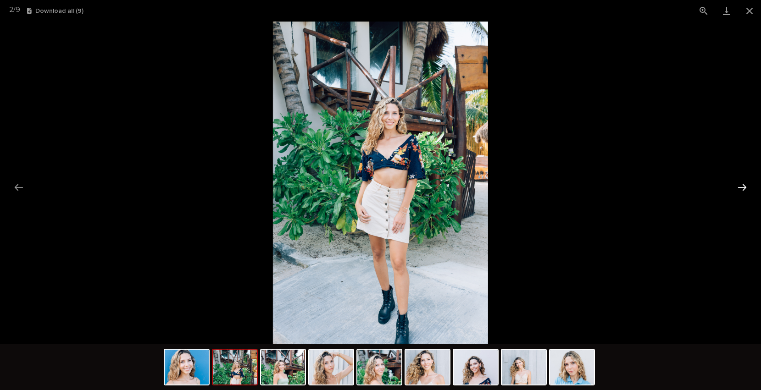
click at [742, 184] on button "Next slide" at bounding box center [742, 187] width 19 height 18
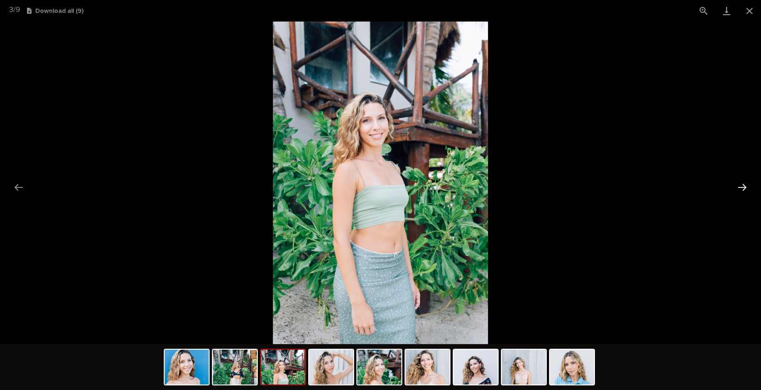
click at [742, 184] on button "Next slide" at bounding box center [742, 187] width 19 height 18
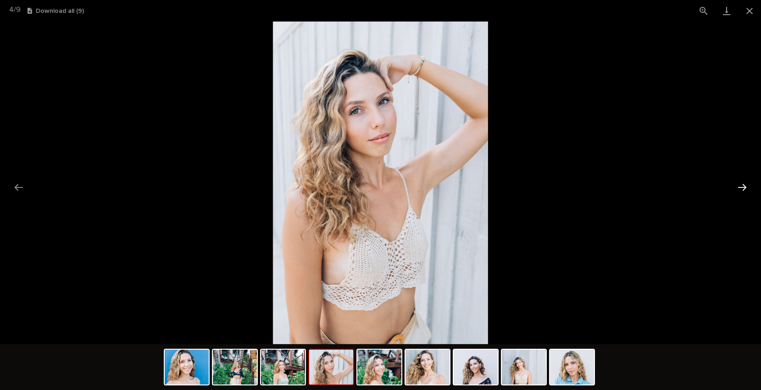
click at [742, 184] on button "Next slide" at bounding box center [742, 187] width 19 height 18
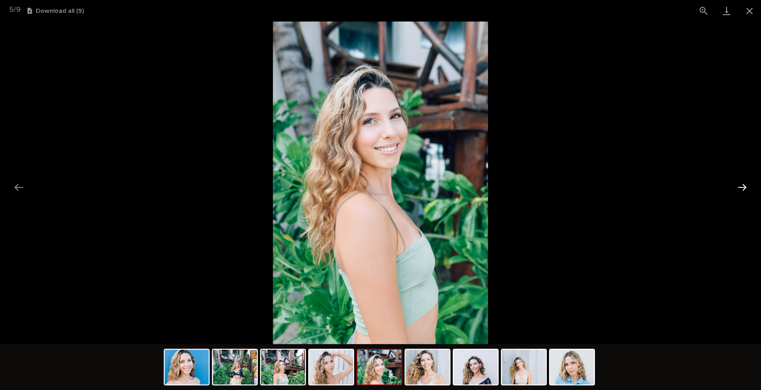
click at [742, 184] on button "Next slide" at bounding box center [742, 187] width 19 height 18
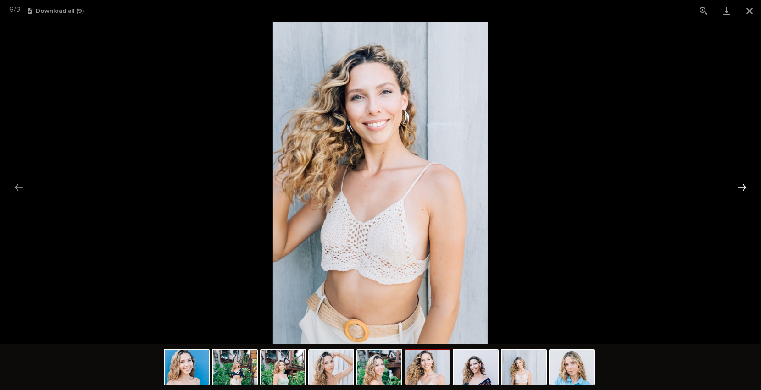
click at [742, 184] on button "Next slide" at bounding box center [742, 187] width 19 height 18
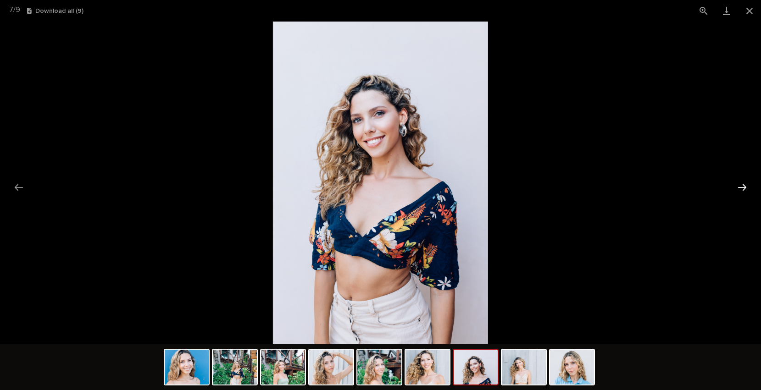
click at [742, 184] on button "Next slide" at bounding box center [742, 187] width 19 height 18
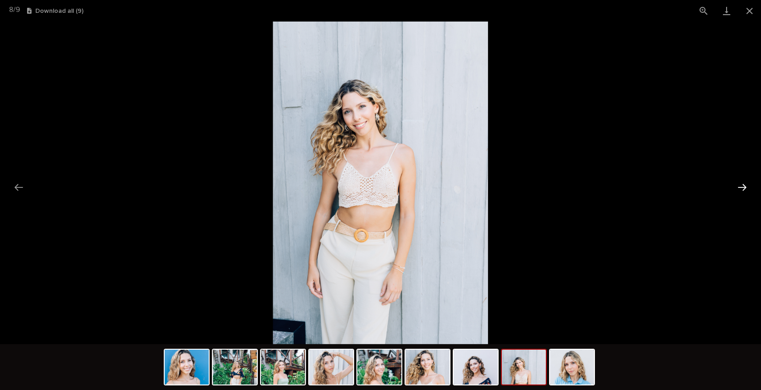
click at [742, 184] on button "Next slide" at bounding box center [742, 187] width 19 height 18
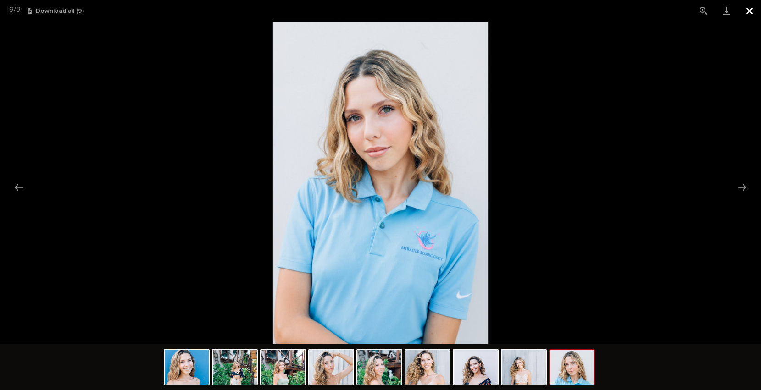
click at [750, 13] on button "Close gallery" at bounding box center [749, 11] width 23 height 22
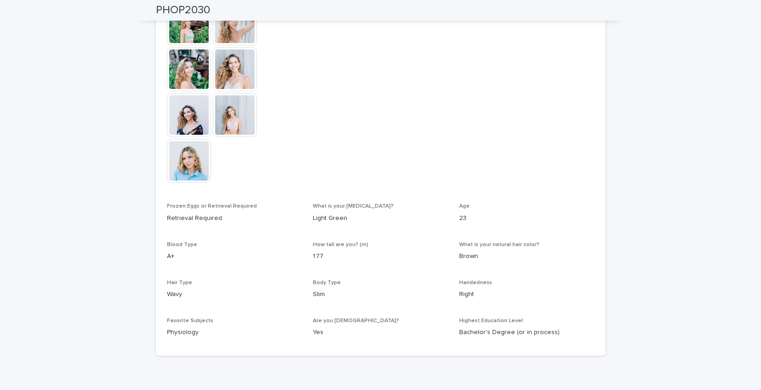
scroll to position [345, 0]
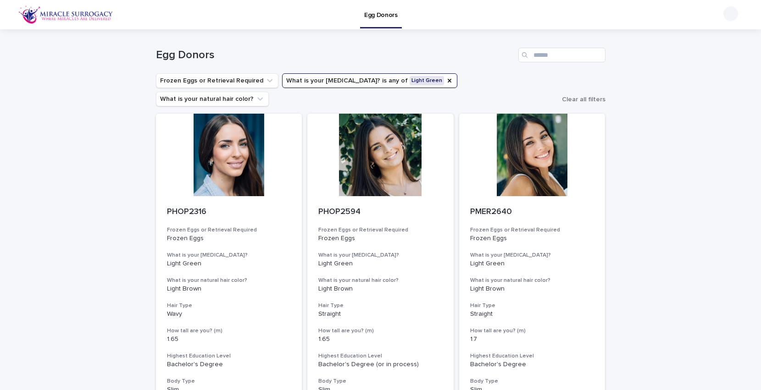
click at [417, 79] on button "What is your [MEDICAL_DATA]? is any of Light Green" at bounding box center [369, 80] width 175 height 15
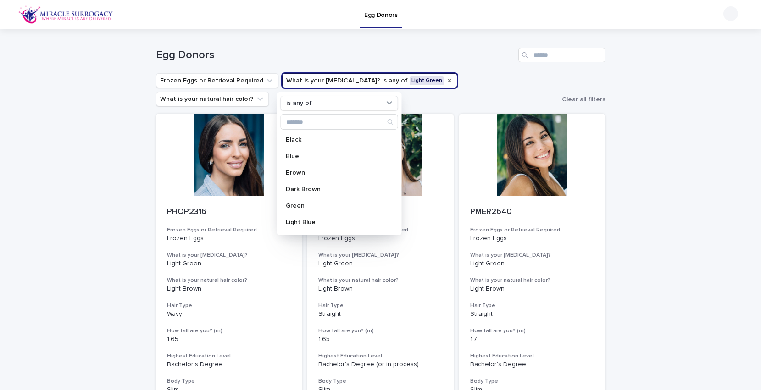
click at [448, 80] on icon "What is your eye color?" at bounding box center [450, 81] width 4 height 4
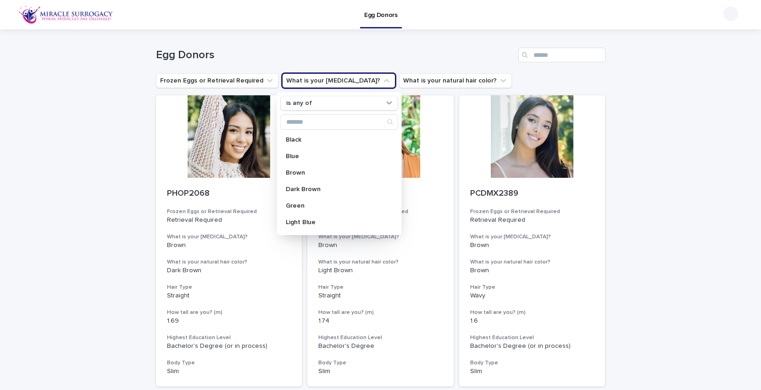
click at [423, 50] on h1 "Egg Donors" at bounding box center [335, 55] width 359 height 13
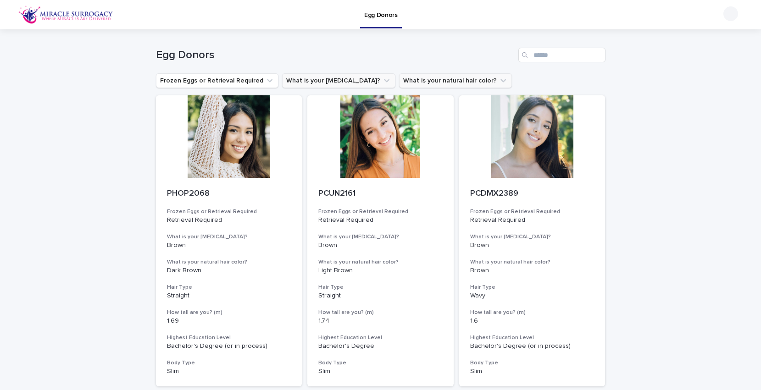
click at [416, 78] on button "What is your natural hair color?" at bounding box center [455, 80] width 113 height 15
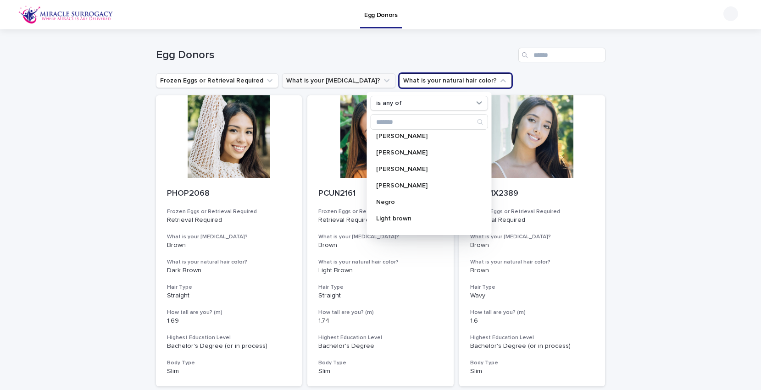
scroll to position [117, 0]
click at [404, 158] on p "[PERSON_NAME]" at bounding box center [424, 155] width 97 height 6
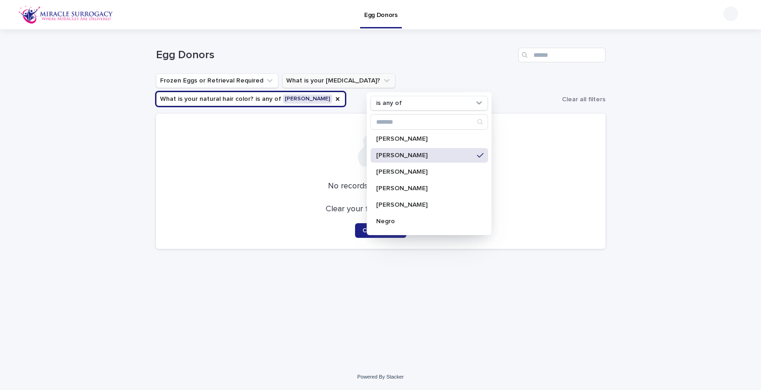
click at [404, 158] on p "[PERSON_NAME]" at bounding box center [424, 155] width 97 height 6
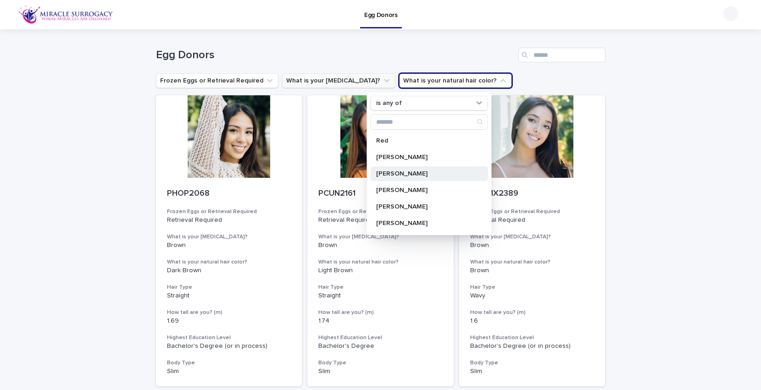
scroll to position [93, 0]
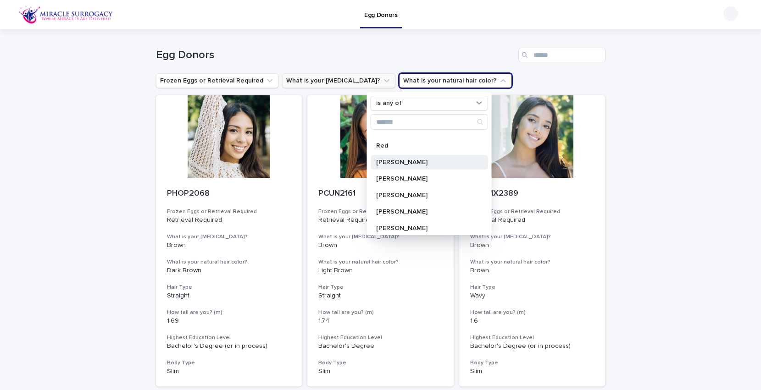
click at [402, 159] on p "[PERSON_NAME]" at bounding box center [424, 162] width 97 height 6
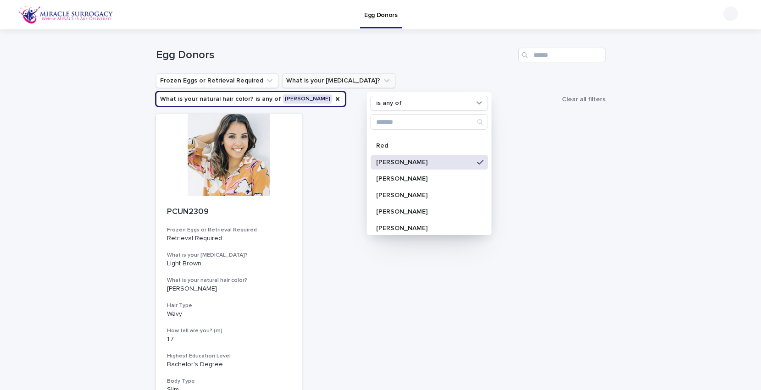
click at [402, 159] on p "[PERSON_NAME]" at bounding box center [424, 162] width 97 height 6
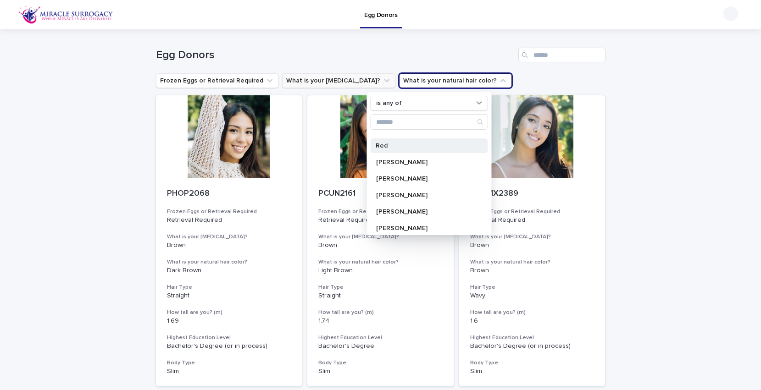
click at [403, 149] on p "Red" at bounding box center [424, 146] width 97 height 6
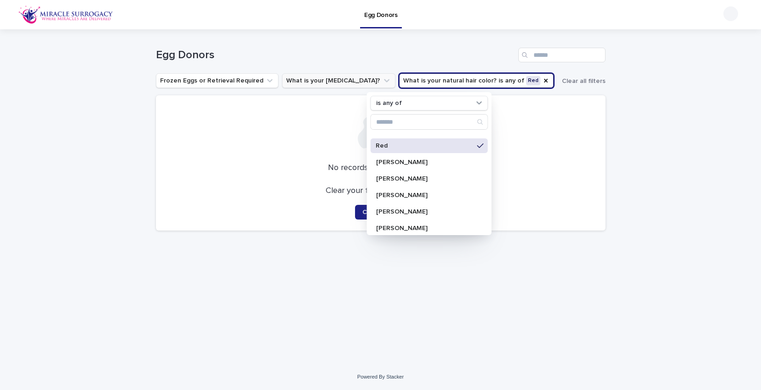
click at [403, 149] on p "Red" at bounding box center [424, 146] width 97 height 6
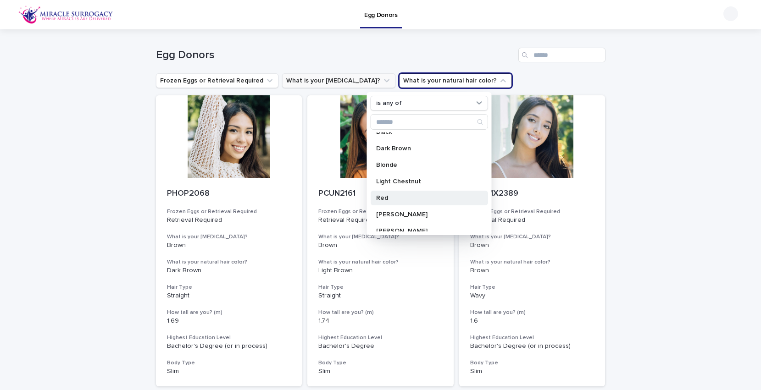
scroll to position [18, 0]
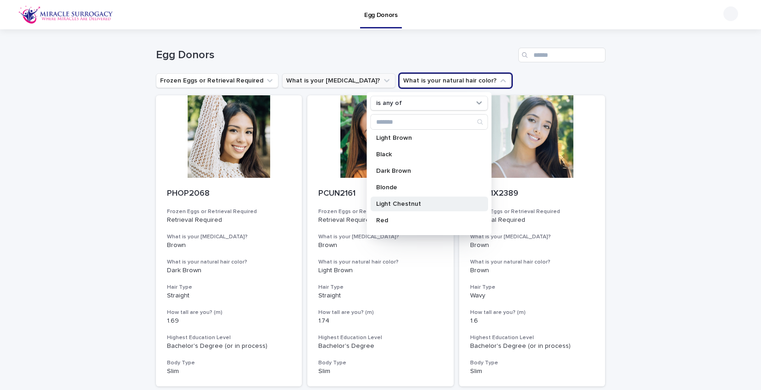
click at [405, 206] on p "Light Chestnut" at bounding box center [424, 204] width 97 height 6
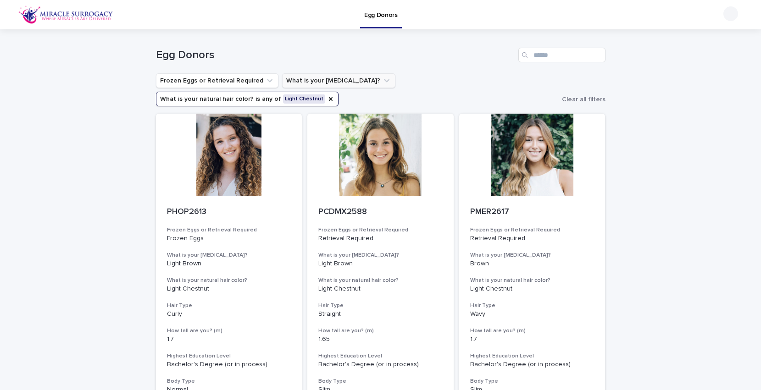
click at [339, 92] on button "What is your natural hair color? is any of Light Chestnut" at bounding box center [247, 99] width 183 height 15
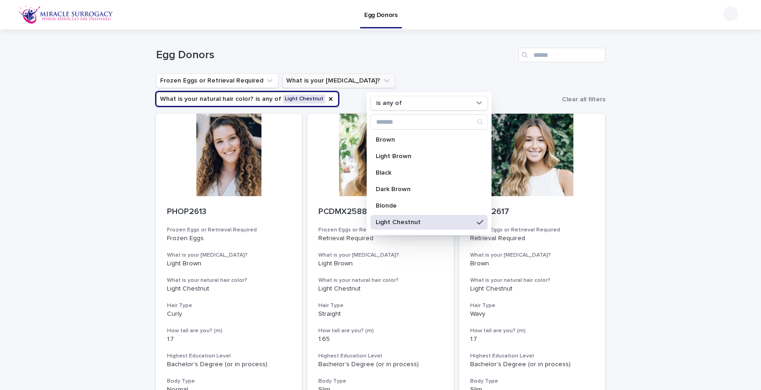
click at [463, 221] on p "Light Chestnut" at bounding box center [424, 222] width 97 height 6
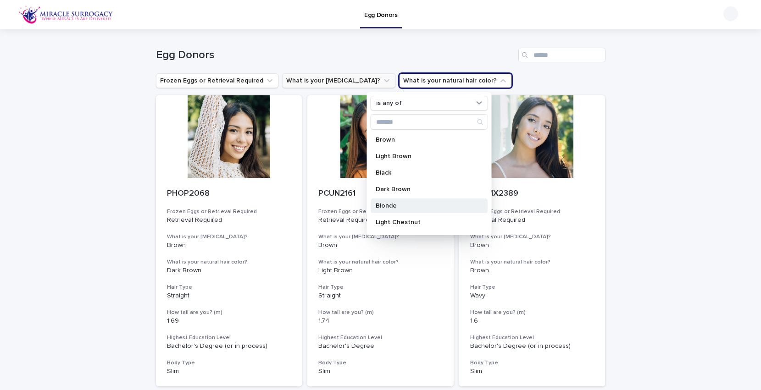
click at [451, 208] on p "Blonde" at bounding box center [424, 206] width 97 height 6
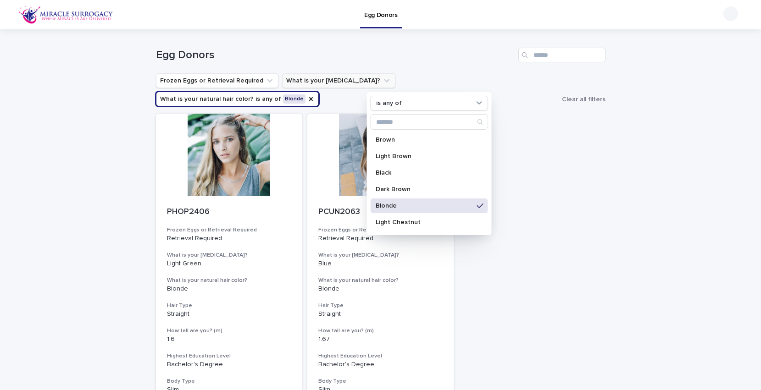
click at [446, 202] on div "Blonde" at bounding box center [428, 206] width 117 height 15
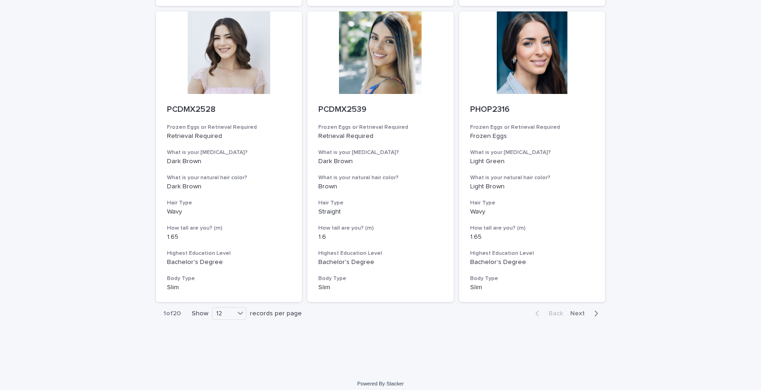
scroll to position [981, 0]
